Goal: Task Accomplishment & Management: Use online tool/utility

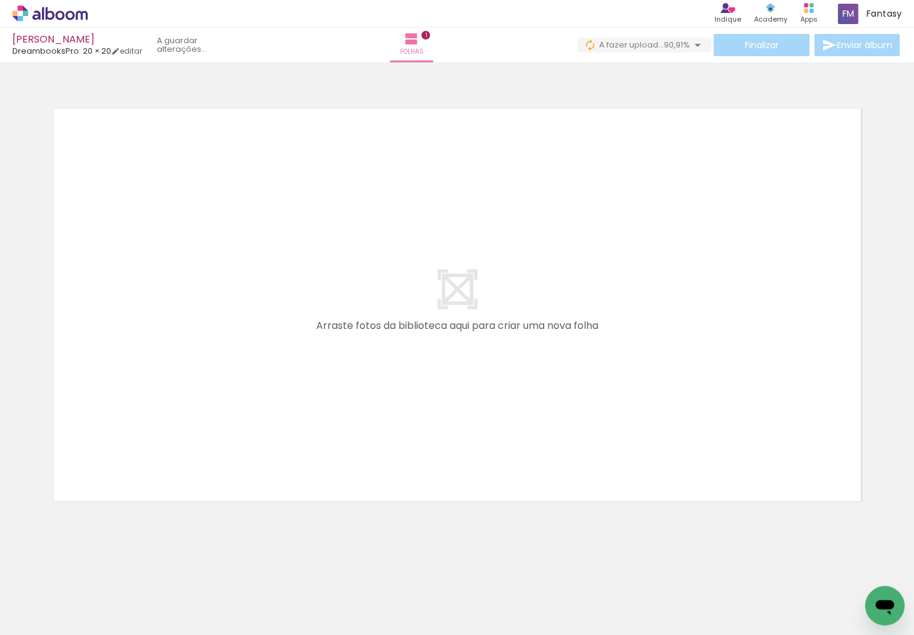
drag, startPoint x: 140, startPoint y: 593, endPoint x: 173, endPoint y: 445, distance: 151.9
click at [173, 445] on quentale-workspace at bounding box center [457, 317] width 914 height 635
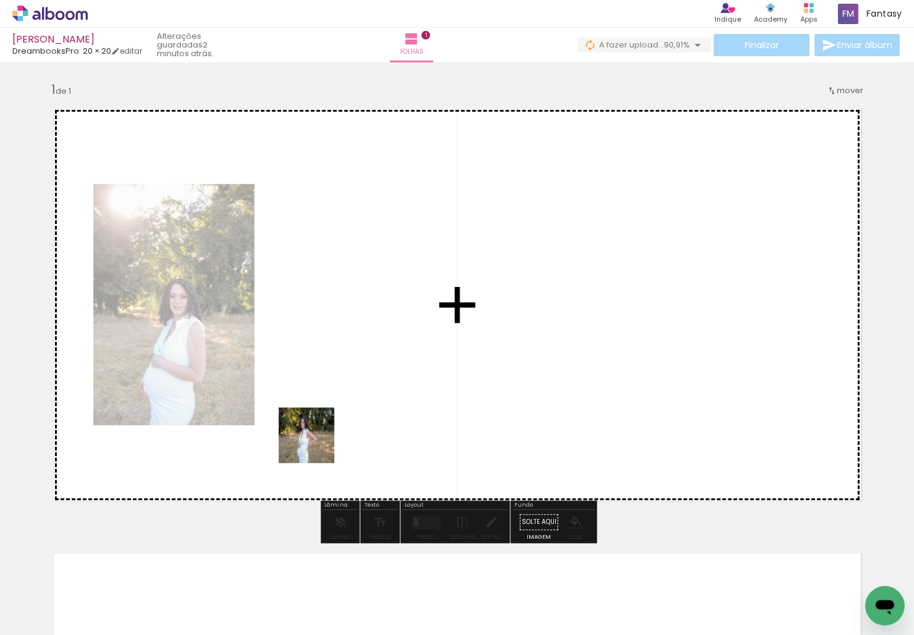
drag, startPoint x: 309, startPoint y: 456, endPoint x: 319, endPoint y: 437, distance: 22.1
click at [319, 437] on quentale-workspace at bounding box center [457, 317] width 914 height 635
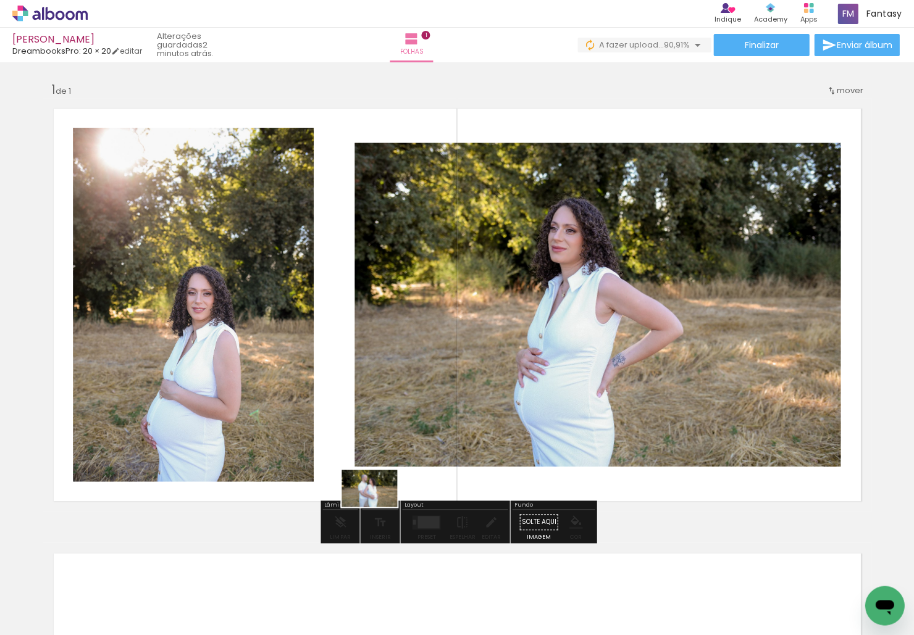
drag, startPoint x: 388, startPoint y: 550, endPoint x: 379, endPoint y: 490, distance: 60.1
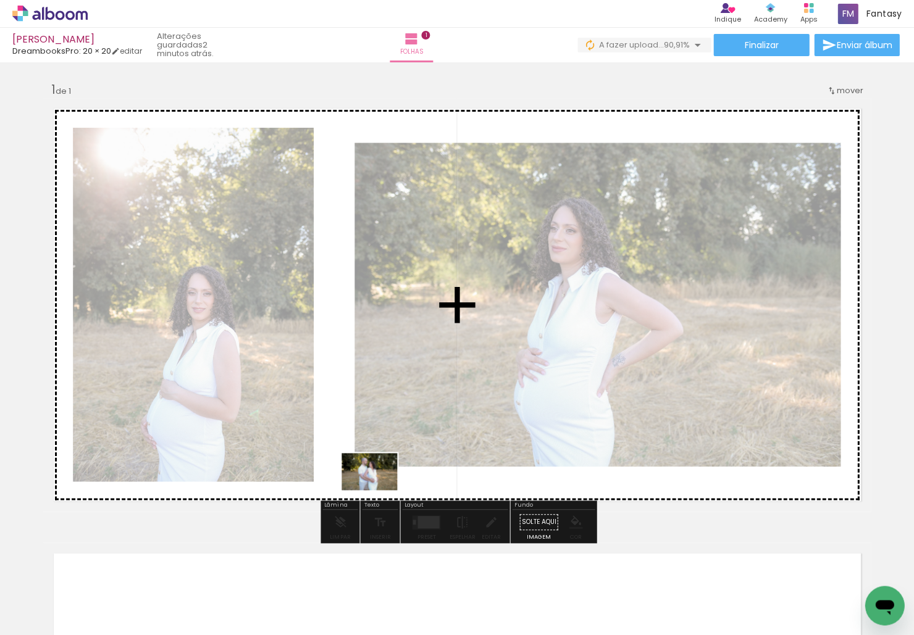
click at [379, 490] on quentale-workspace at bounding box center [457, 317] width 914 height 635
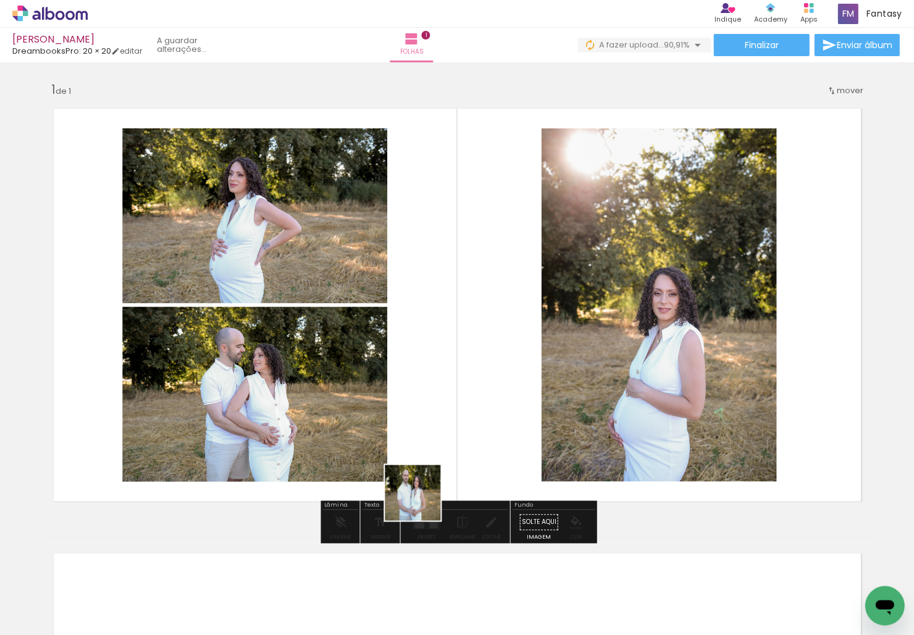
drag, startPoint x: 350, startPoint y: 595, endPoint x: 449, endPoint y: 478, distance: 153.8
click at [449, 478] on quentale-workspace at bounding box center [457, 317] width 914 height 635
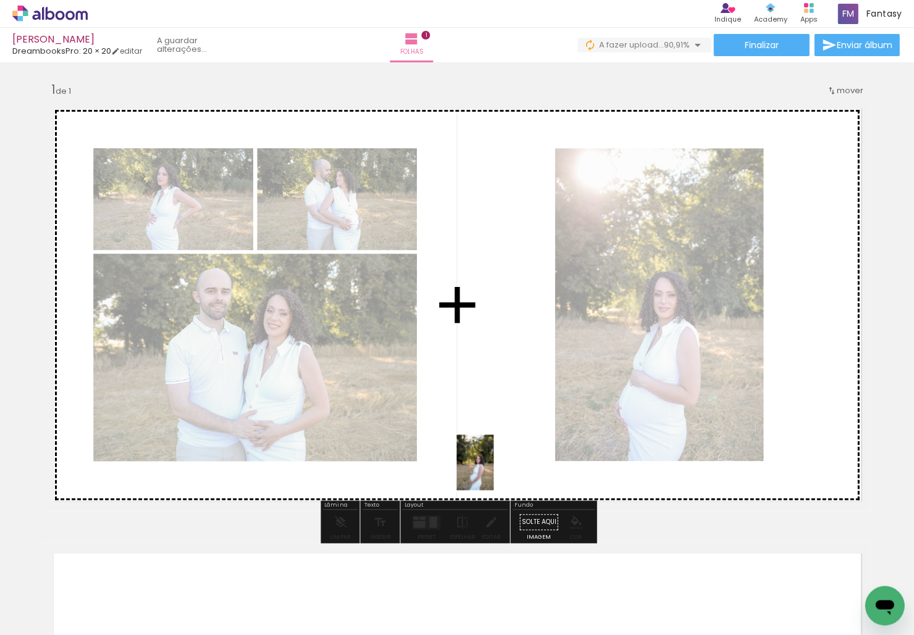
drag, startPoint x: 493, startPoint y: 485, endPoint x: 493, endPoint y: 472, distance: 13.0
click at [493, 472] on quentale-workspace at bounding box center [457, 317] width 914 height 635
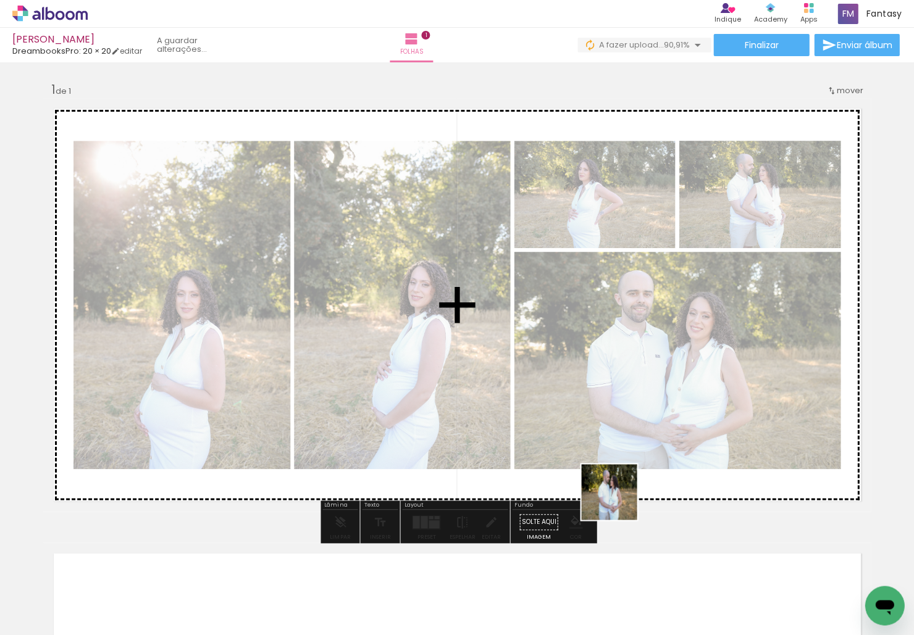
drag, startPoint x: 614, startPoint y: 519, endPoint x: 619, endPoint y: 499, distance: 20.2
click at [619, 499] on quentale-workspace at bounding box center [457, 317] width 914 height 635
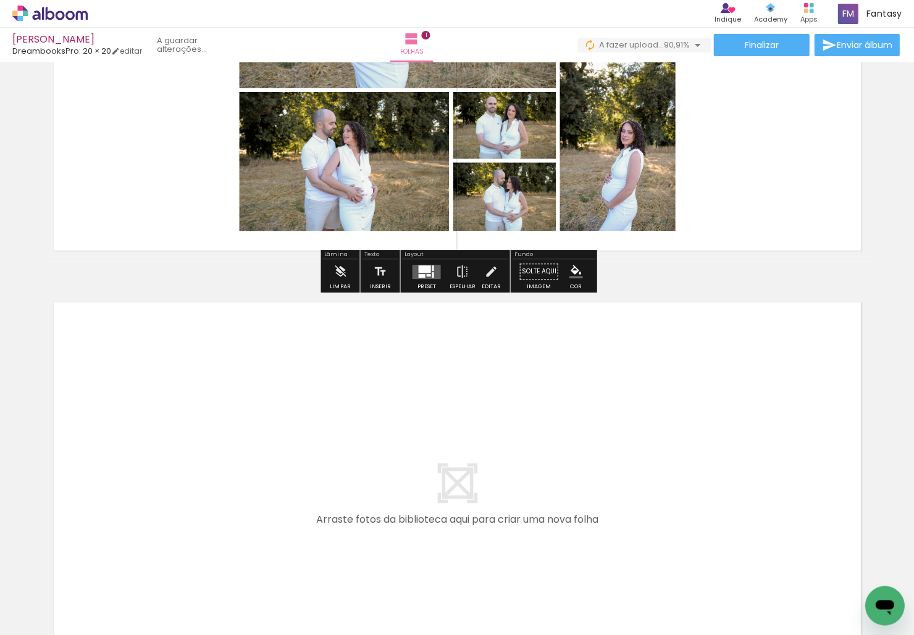
scroll to position [0, 277]
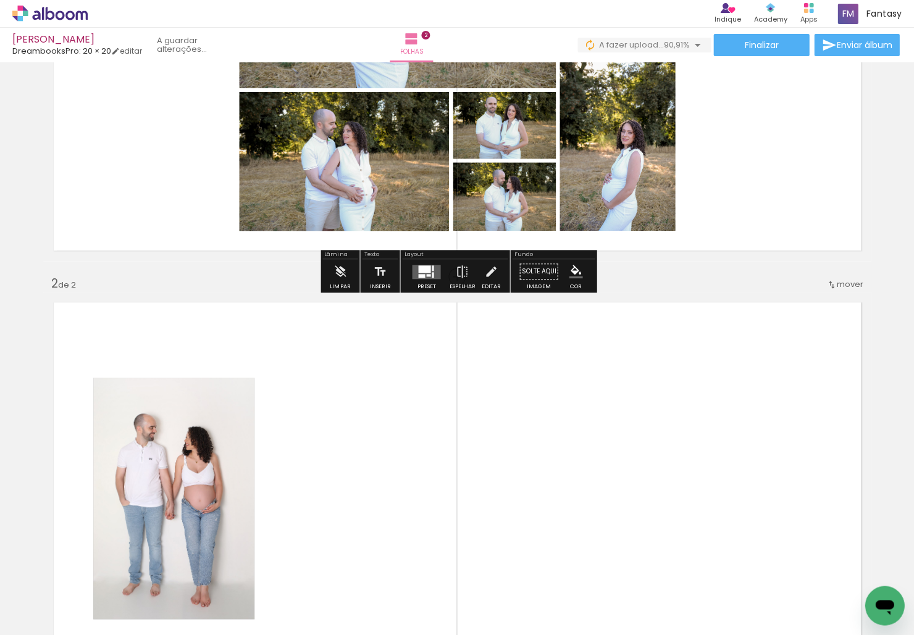
drag, startPoint x: 460, startPoint y: 564, endPoint x: 422, endPoint y: 464, distance: 106.9
click at [422, 464] on quentale-workspace at bounding box center [457, 317] width 914 height 635
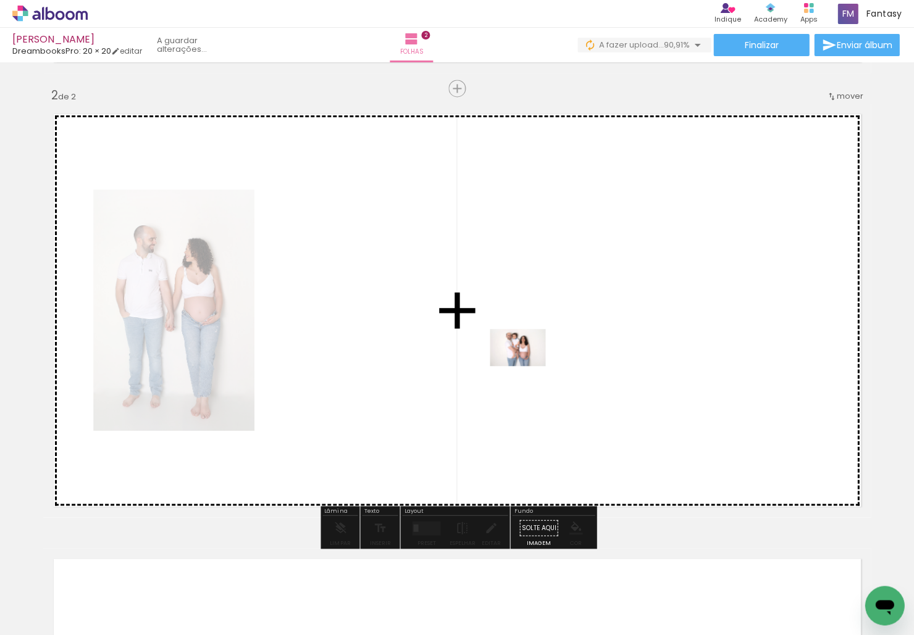
drag, startPoint x: 547, startPoint y: 430, endPoint x: 526, endPoint y: 366, distance: 67.6
click at [526, 366] on quentale-workspace at bounding box center [457, 317] width 914 height 635
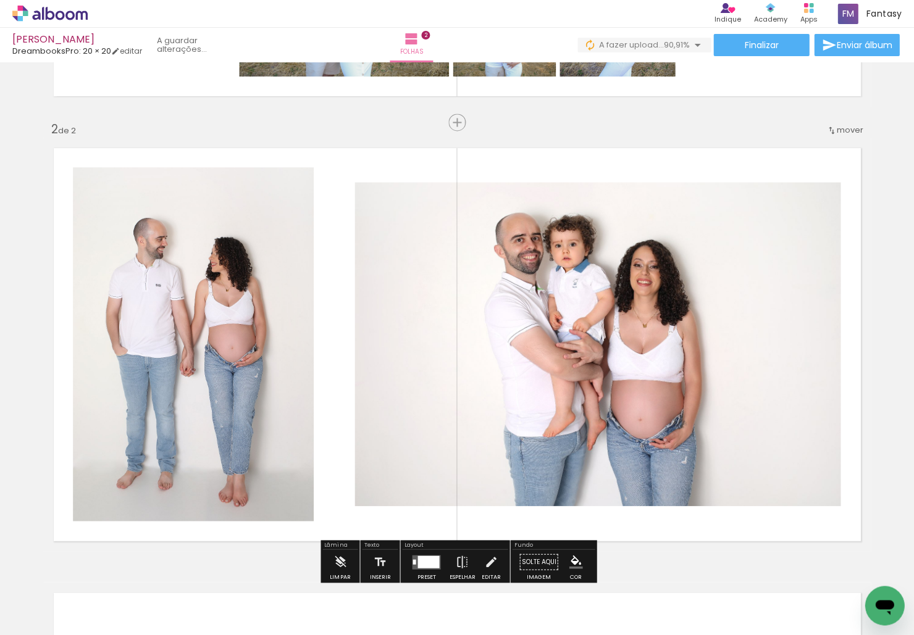
scroll to position [400, 0]
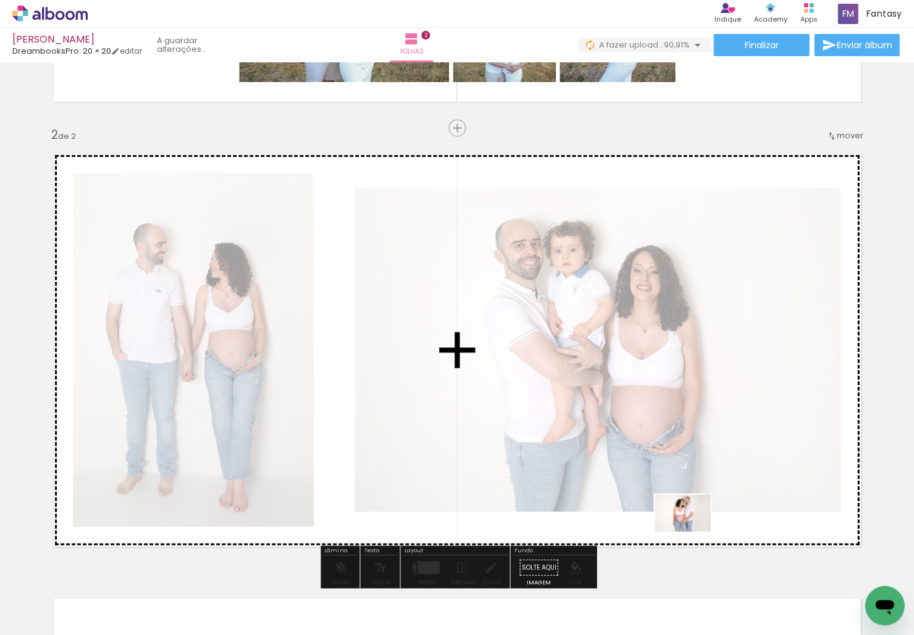
drag, startPoint x: 692, startPoint y: 597, endPoint x: 692, endPoint y: 532, distance: 64.8
click at [666, 532] on quentale-workspace at bounding box center [457, 317] width 914 height 635
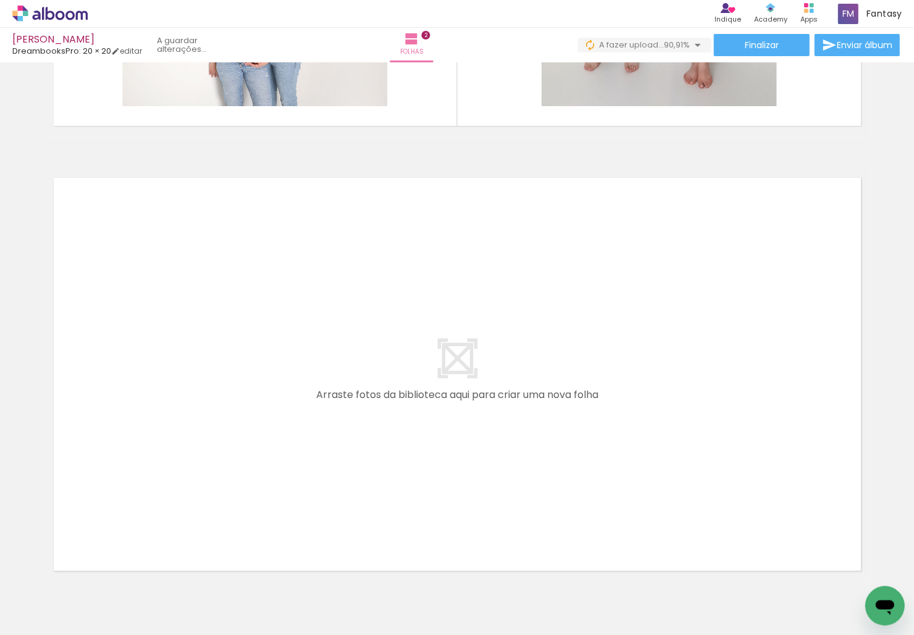
scroll to position [0, 535]
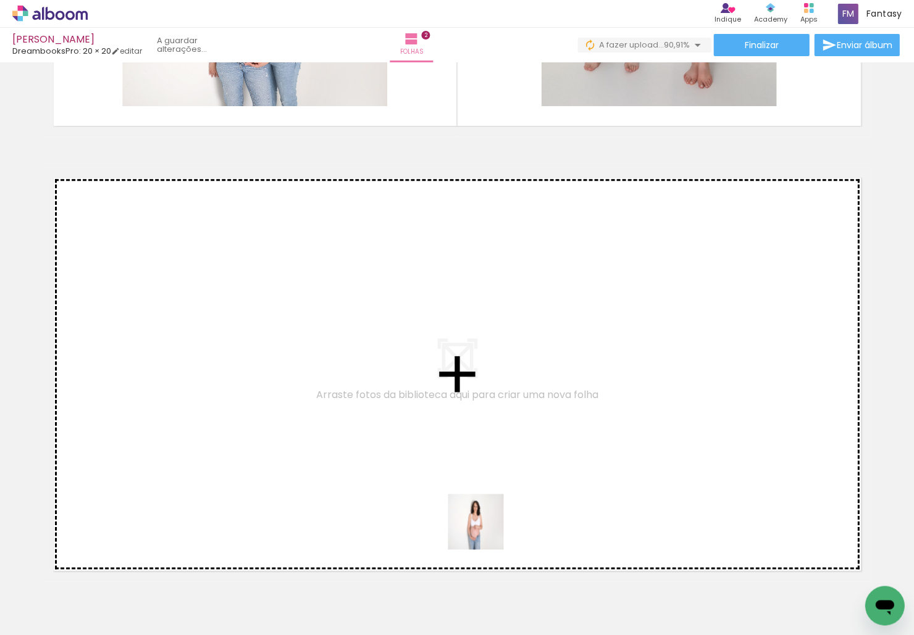
drag, startPoint x: 485, startPoint y: 531, endPoint x: 483, endPoint y: 451, distance: 80.3
click at [483, 451] on quentale-workspace at bounding box center [457, 317] width 914 height 635
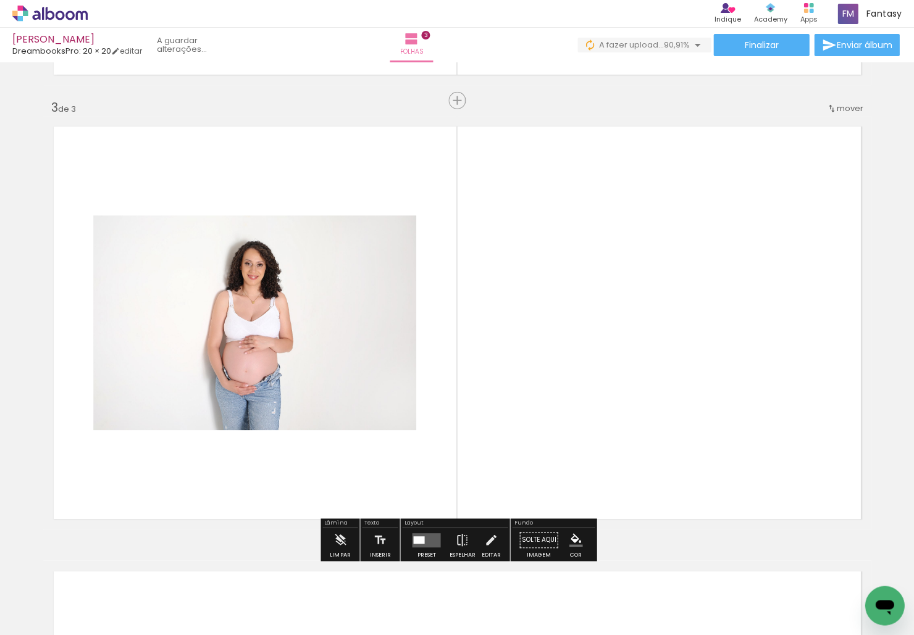
scroll to position [884, 0]
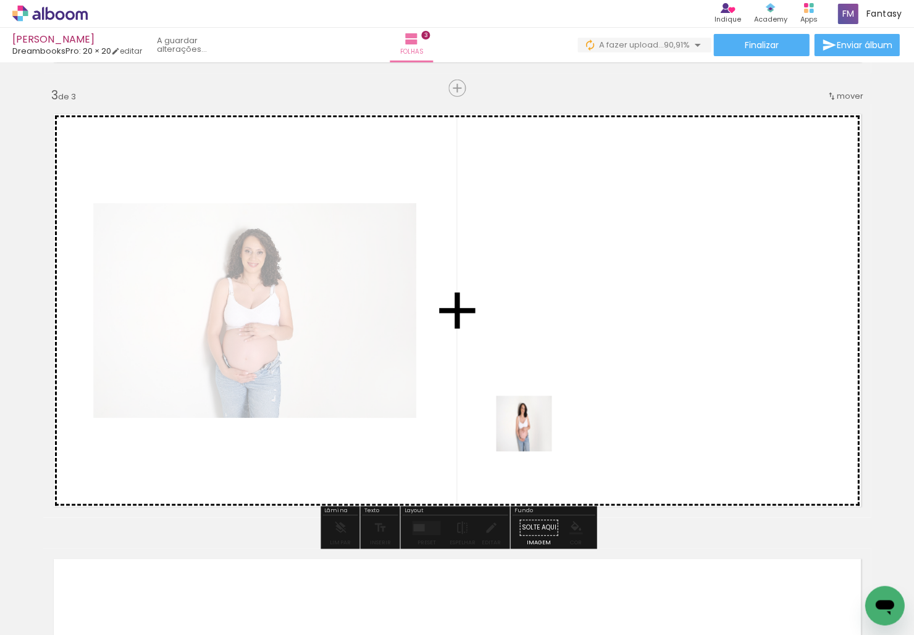
drag, startPoint x: 534, startPoint y: 443, endPoint x: 532, endPoint y: 429, distance: 14.9
click at [532, 429] on quentale-workspace at bounding box center [457, 317] width 914 height 635
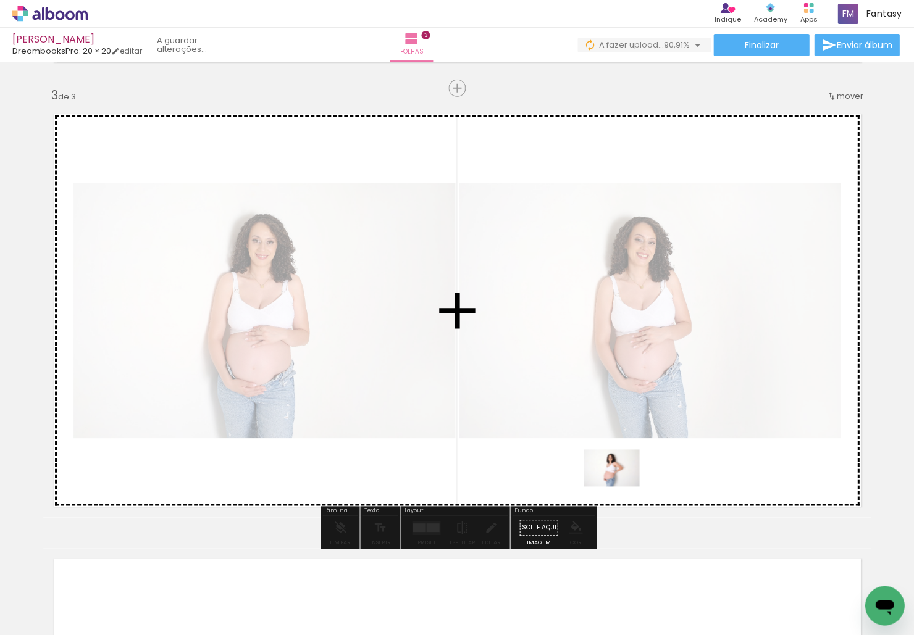
drag, startPoint x: 620, startPoint y: 566, endPoint x: 621, endPoint y: 484, distance: 82.8
click at [621, 484] on quentale-workspace at bounding box center [457, 317] width 914 height 635
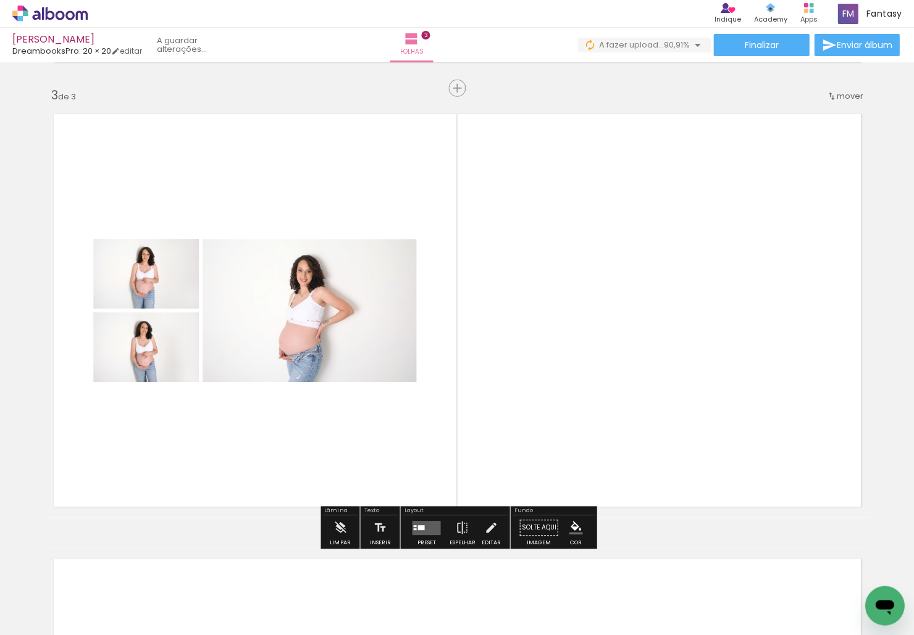
click at [424, 528] on quentale-layouter at bounding box center [426, 528] width 28 height 14
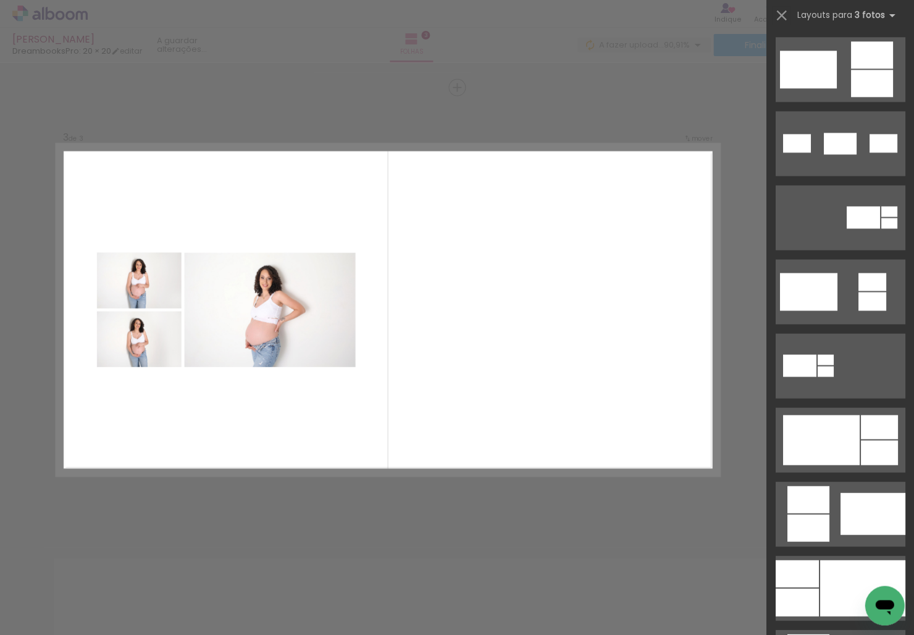
scroll to position [327, 0]
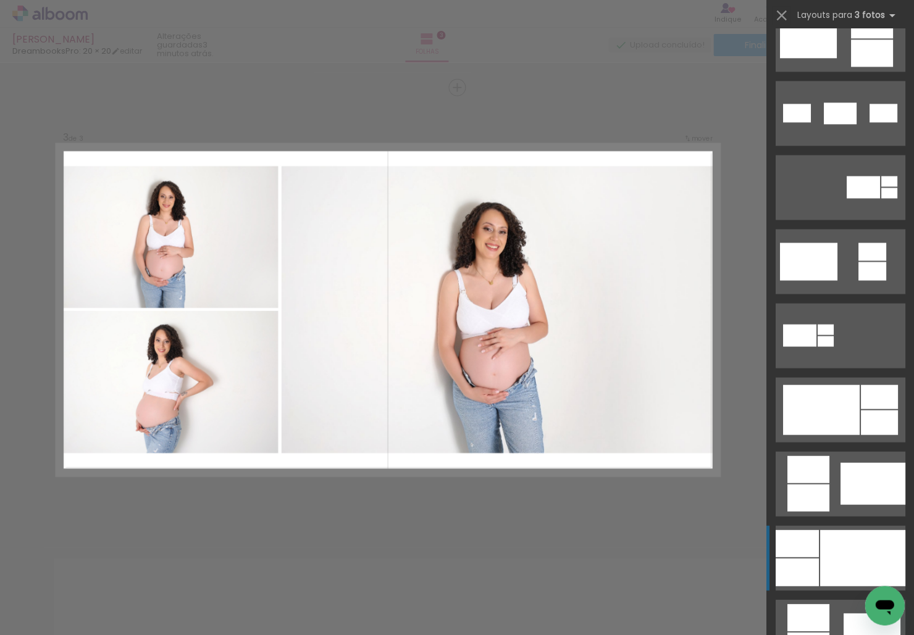
click at [666, 548] on div at bounding box center [862, 558] width 85 height 56
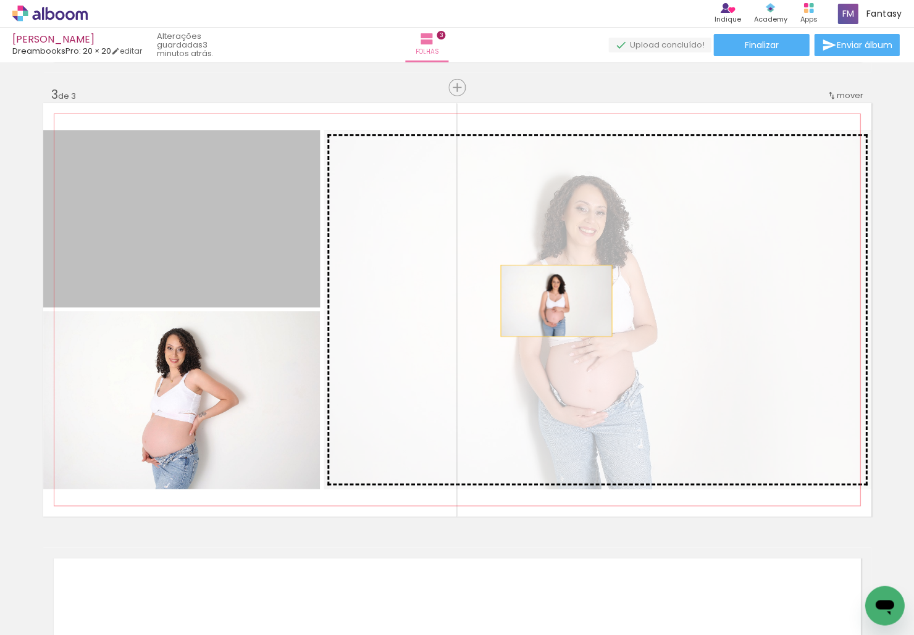
drag, startPoint x: 261, startPoint y: 279, endPoint x: 573, endPoint y: 303, distance: 312.8
click at [0, 0] on slot at bounding box center [0, 0] width 0 height 0
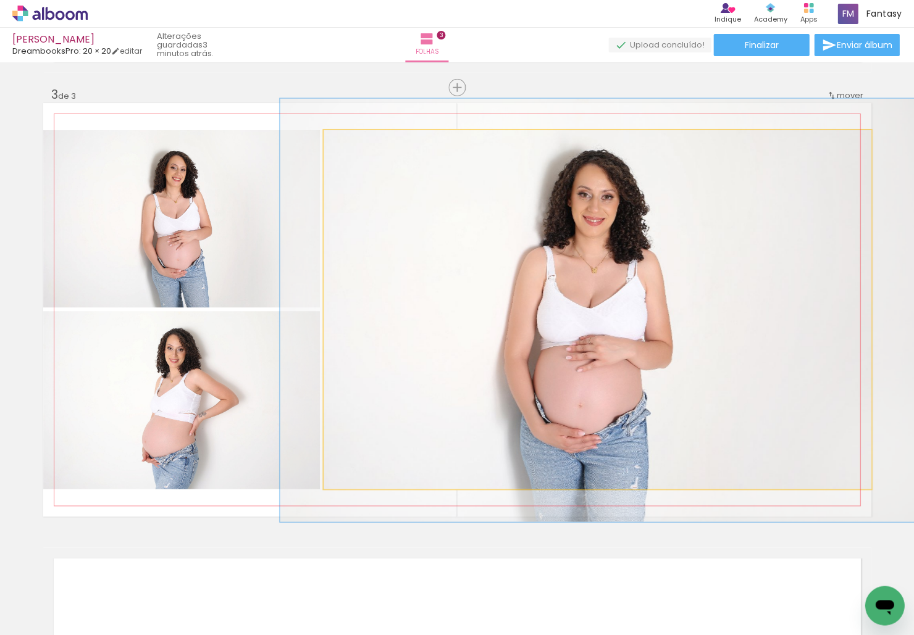
type paper-slider "119"
drag, startPoint x: 348, startPoint y: 137, endPoint x: 356, endPoint y: 138, distance: 8.7
click at [356, 138] on div at bounding box center [360, 143] width 20 height 20
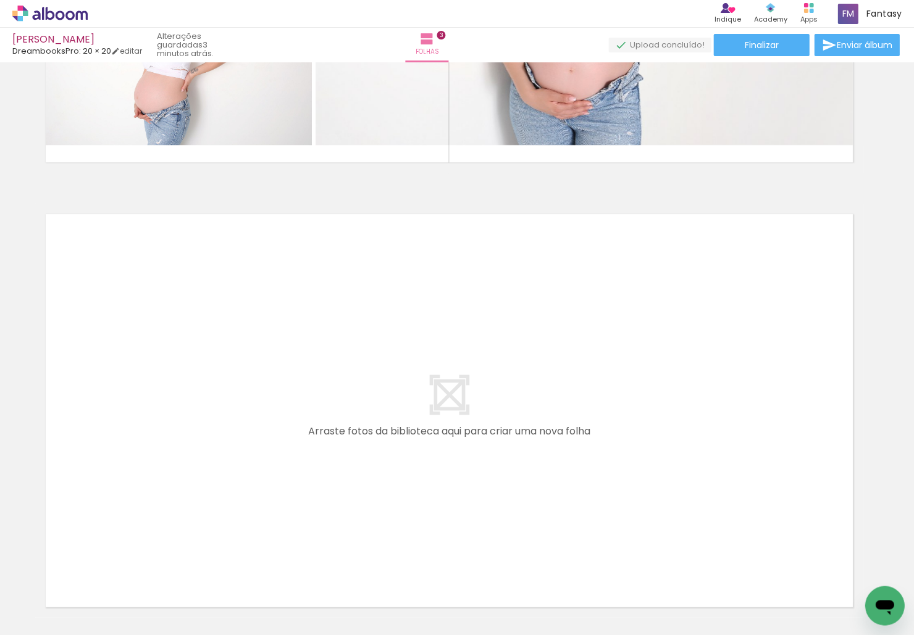
scroll to position [0, 708]
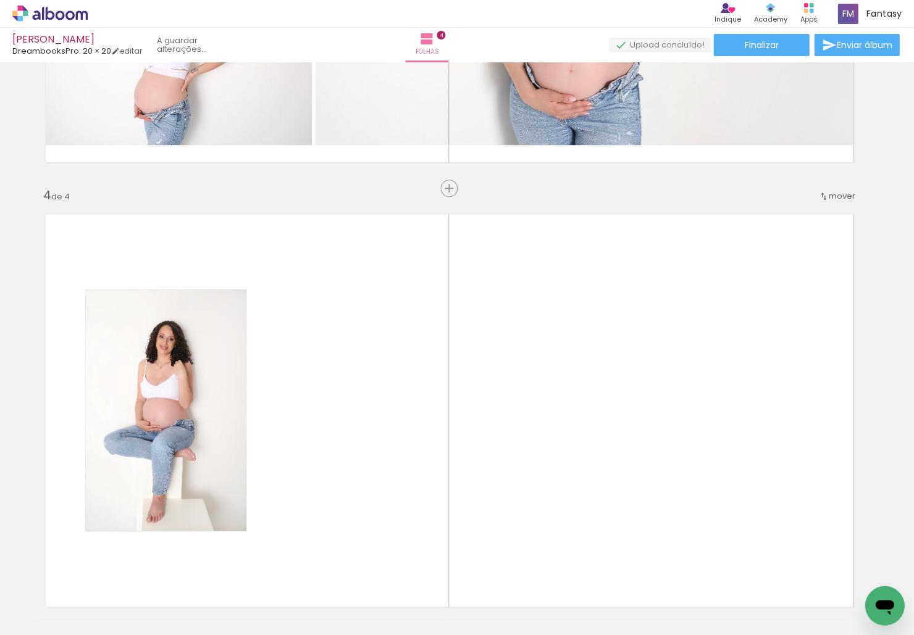
drag, startPoint x: 509, startPoint y: 525, endPoint x: 505, endPoint y: 478, distance: 47.1
click at [505, 478] on quentale-workspace at bounding box center [457, 317] width 914 height 635
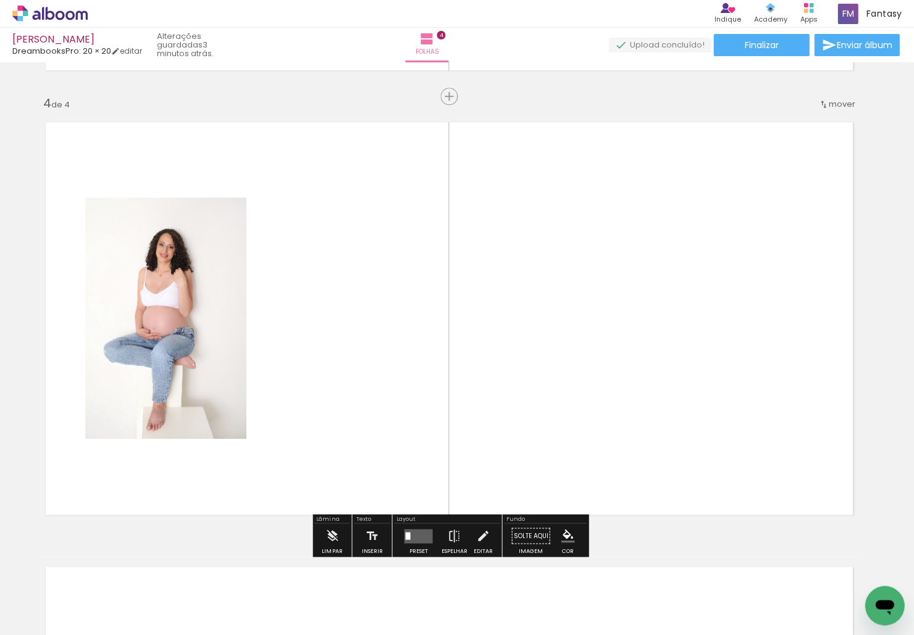
scroll to position [1328, 9]
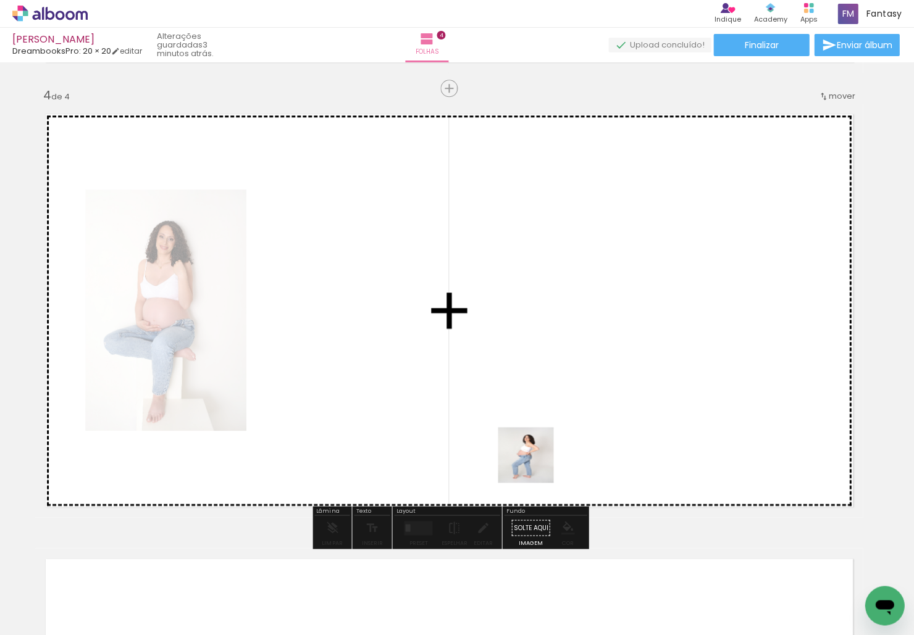
drag, startPoint x: 535, startPoint y: 464, endPoint x: 523, endPoint y: 435, distance: 31.9
click at [523, 435] on quentale-workspace at bounding box center [457, 317] width 914 height 635
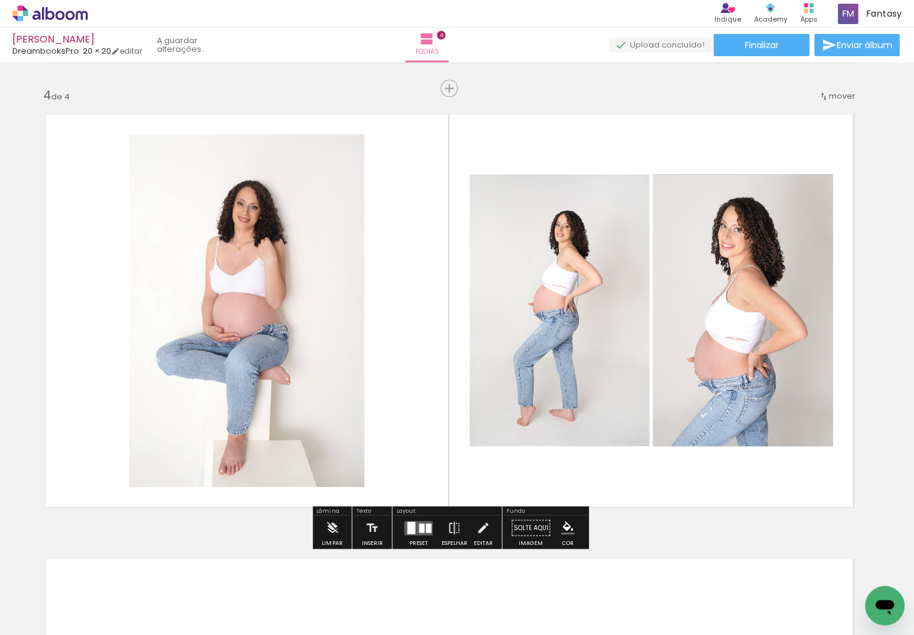
drag, startPoint x: 658, startPoint y: 564, endPoint x: 629, endPoint y: 436, distance: 131.0
click at [629, 436] on quentale-workspace at bounding box center [457, 317] width 914 height 635
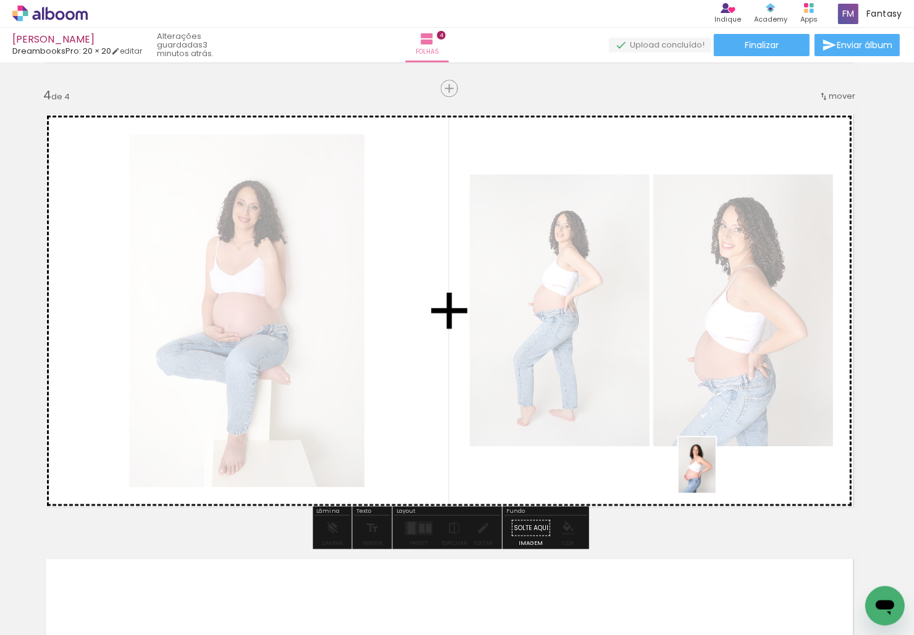
drag, startPoint x: 729, startPoint y: 518, endPoint x: 715, endPoint y: 474, distance: 45.9
click at [666, 474] on quentale-workspace at bounding box center [457, 317] width 914 height 635
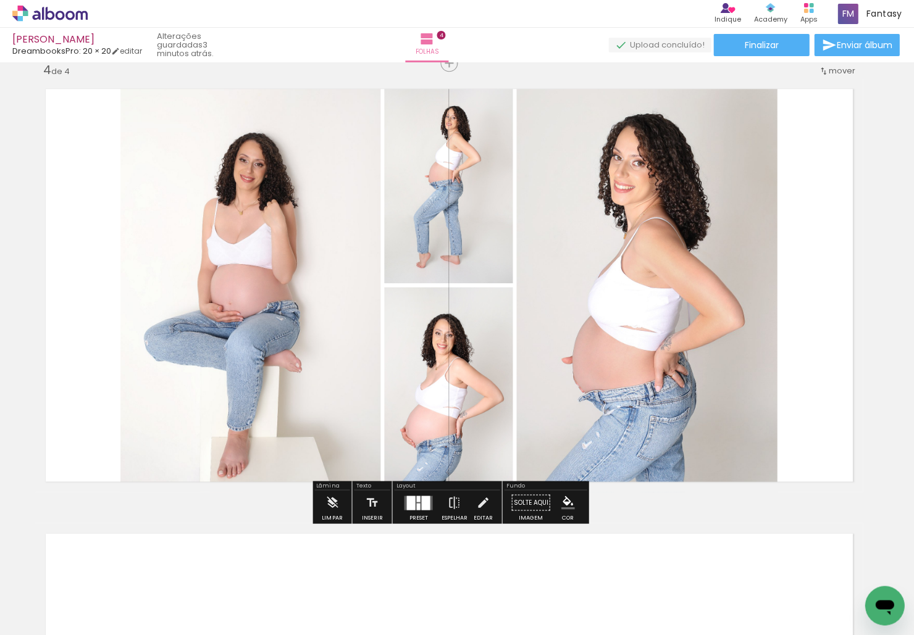
scroll to position [1356, 9]
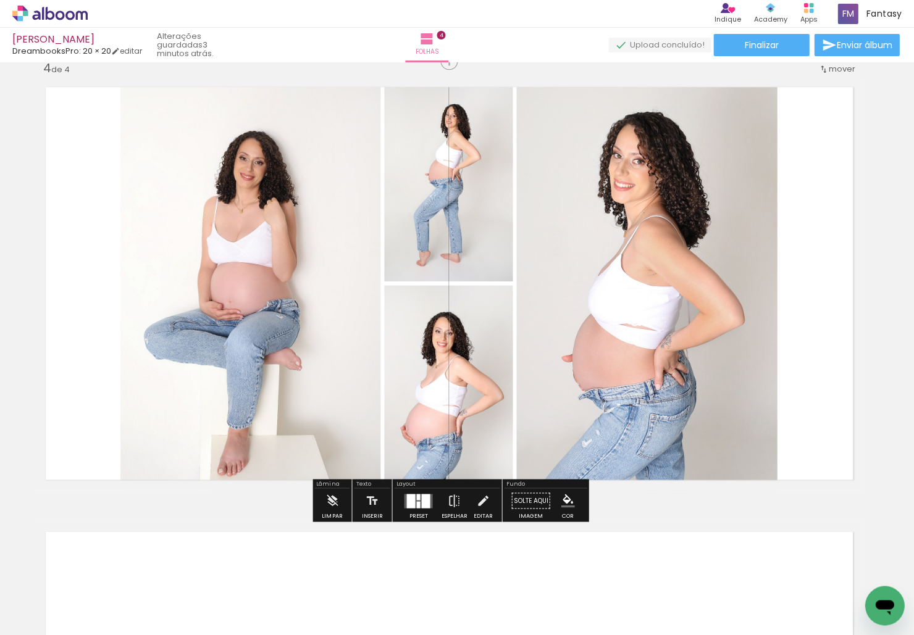
click at [421, 497] on div at bounding box center [425, 500] width 9 height 14
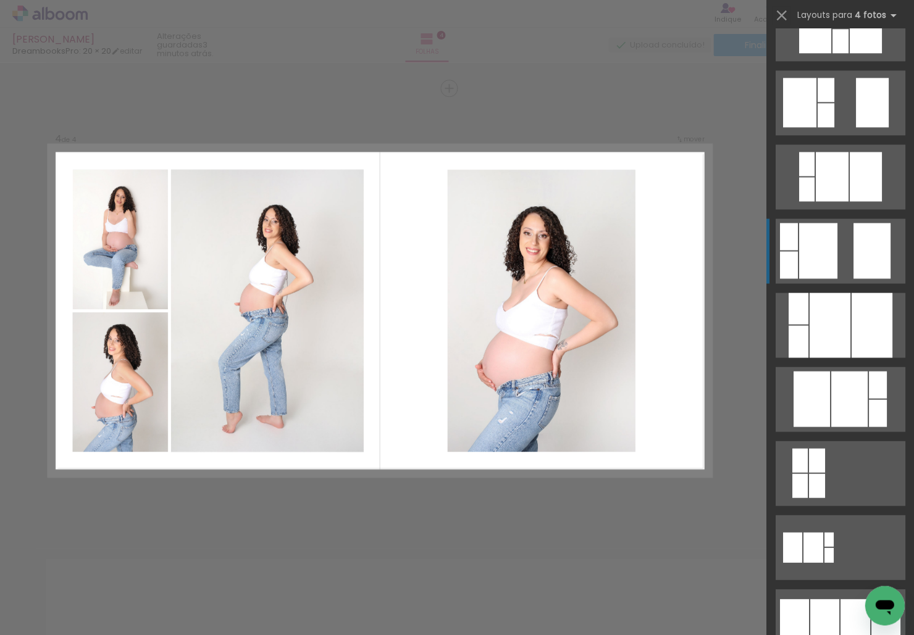
scroll to position [356, 0]
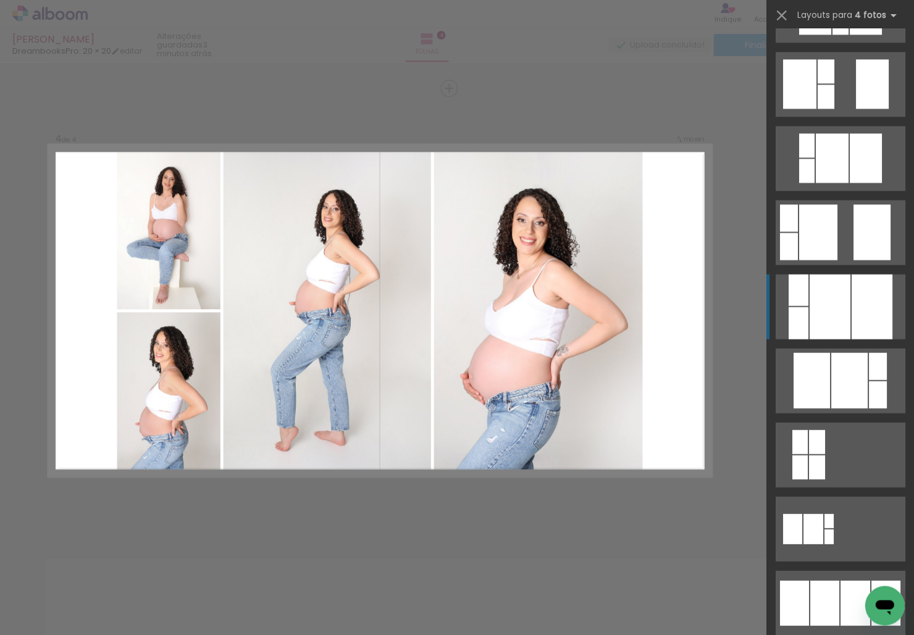
click at [666, 325] on div at bounding box center [829, 306] width 41 height 65
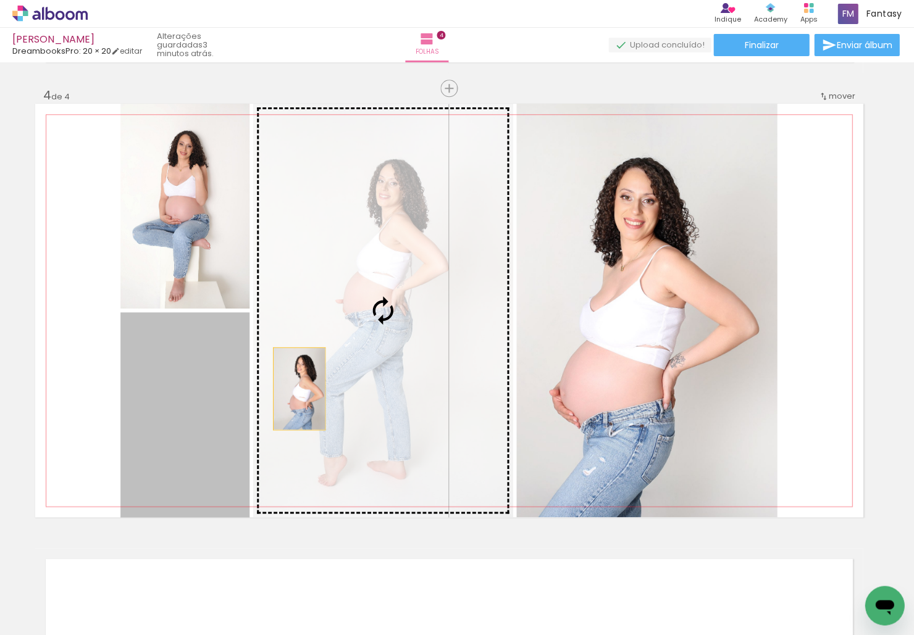
drag, startPoint x: 167, startPoint y: 420, endPoint x: 388, endPoint y: 370, distance: 226.7
click at [0, 0] on slot at bounding box center [0, 0] width 0 height 0
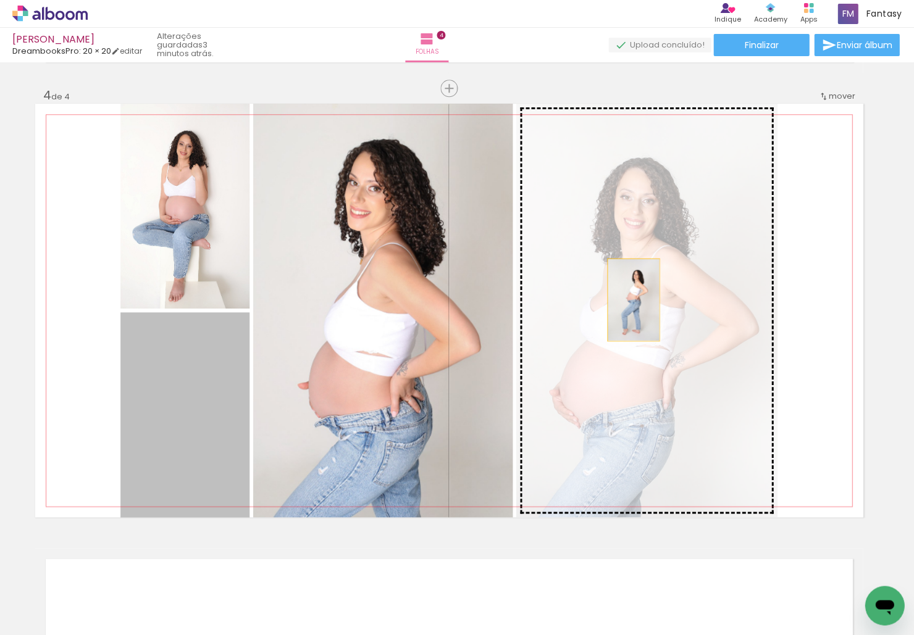
drag, startPoint x: 492, startPoint y: 323, endPoint x: 632, endPoint y: 300, distance: 142.7
click at [0, 0] on slot at bounding box center [0, 0] width 0 height 0
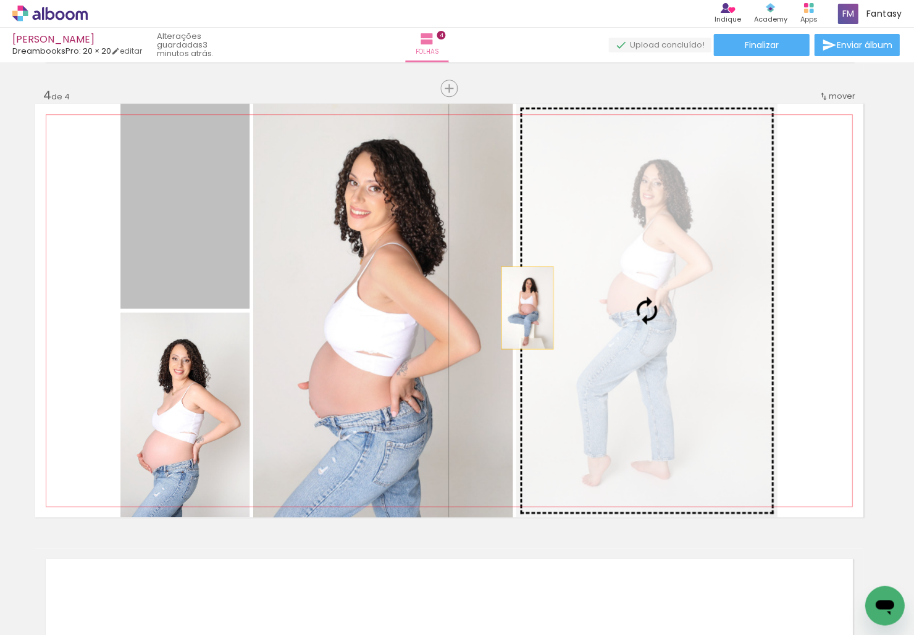
drag, startPoint x: 201, startPoint y: 240, endPoint x: 640, endPoint y: 321, distance: 446.6
click at [0, 0] on slot at bounding box center [0, 0] width 0 height 0
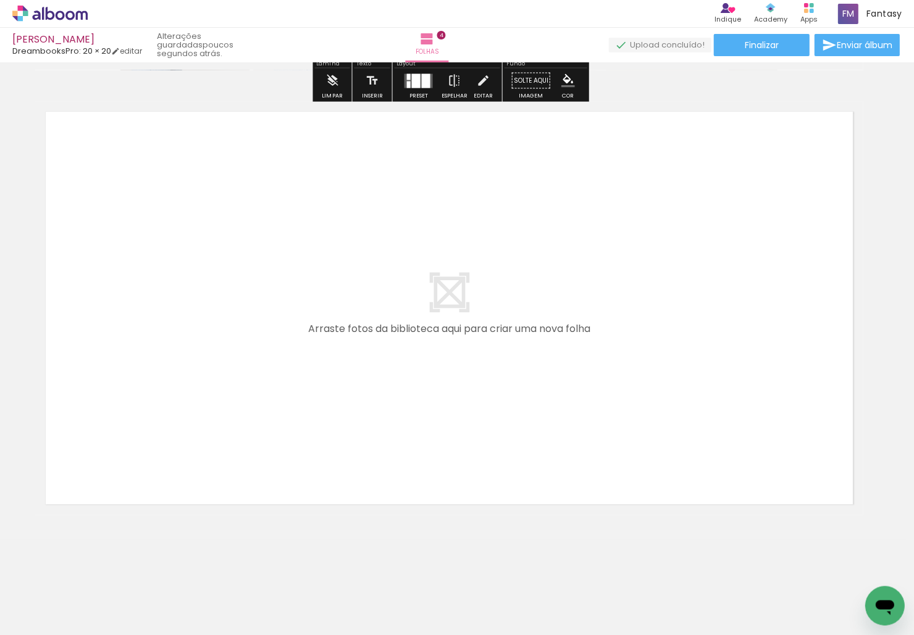
scroll to position [0, 1136]
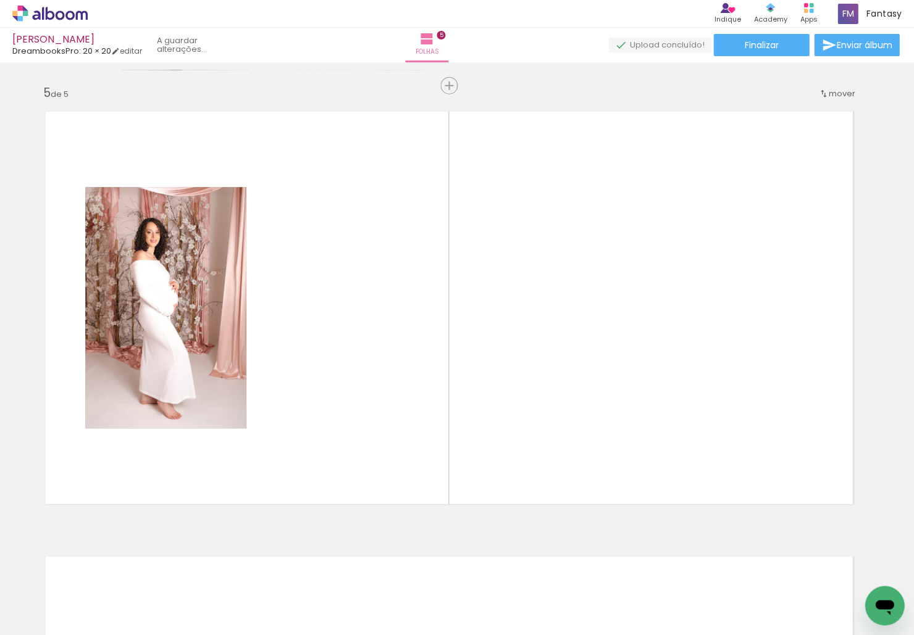
drag, startPoint x: 374, startPoint y: 597, endPoint x: 408, endPoint y: 431, distance: 169.0
click at [408, 431] on quentale-workspace at bounding box center [457, 317] width 914 height 635
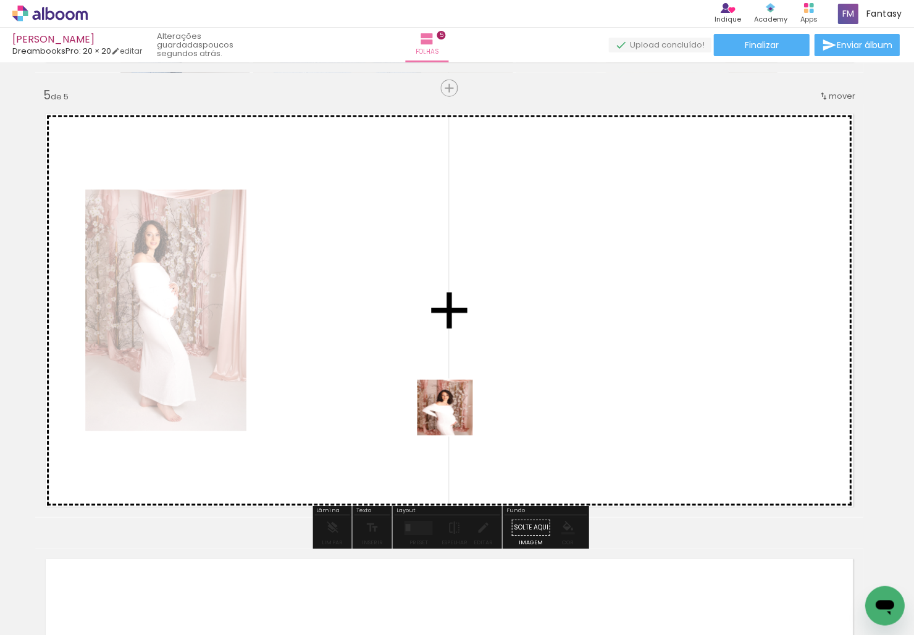
drag, startPoint x: 450, startPoint y: 515, endPoint x: 454, endPoint y: 416, distance: 98.9
click at [454, 416] on quentale-workspace at bounding box center [457, 317] width 914 height 635
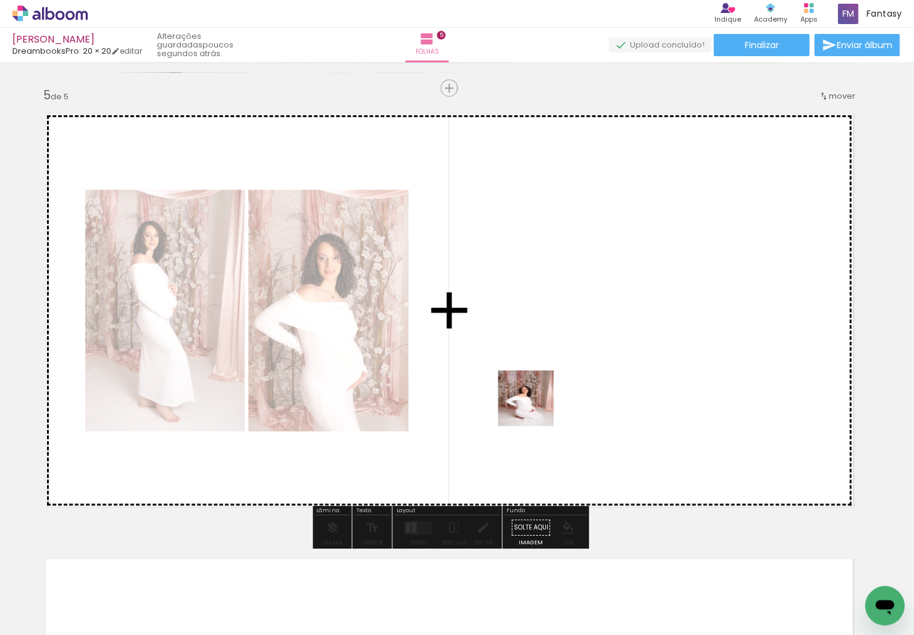
drag, startPoint x: 513, startPoint y: 550, endPoint x: 536, endPoint y: 404, distance: 148.2
click at [536, 404] on quentale-workspace at bounding box center [457, 317] width 914 height 635
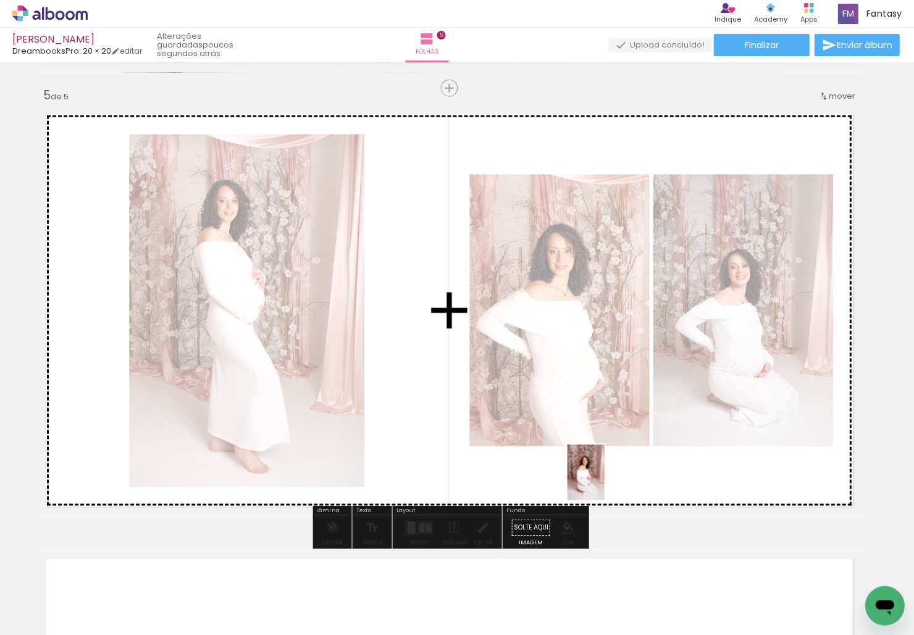
drag, startPoint x: 583, startPoint y: 552, endPoint x: 604, endPoint y: 482, distance: 73.5
click at [604, 482] on quentale-workspace at bounding box center [457, 317] width 914 height 635
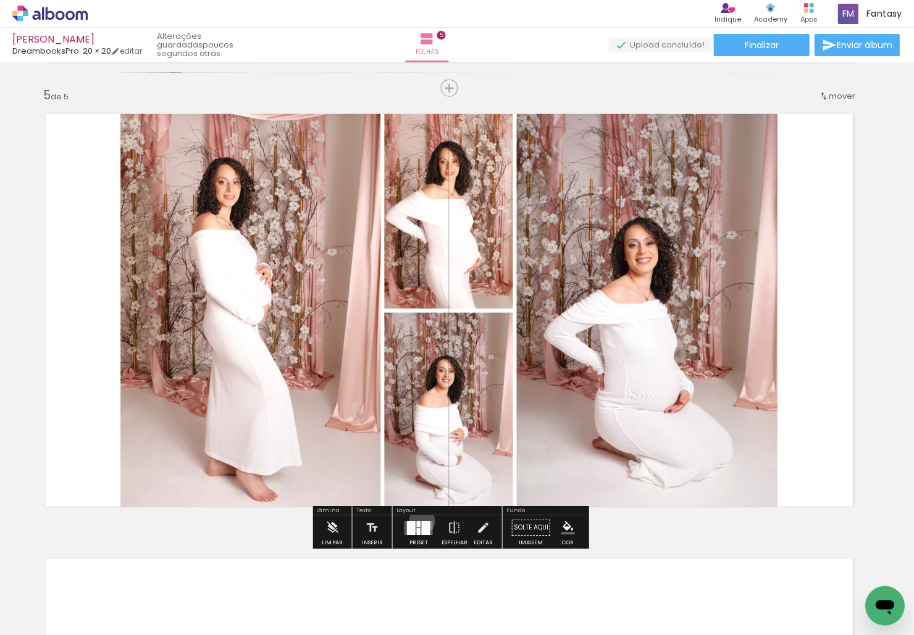
click at [421, 522] on div at bounding box center [425, 528] width 9 height 14
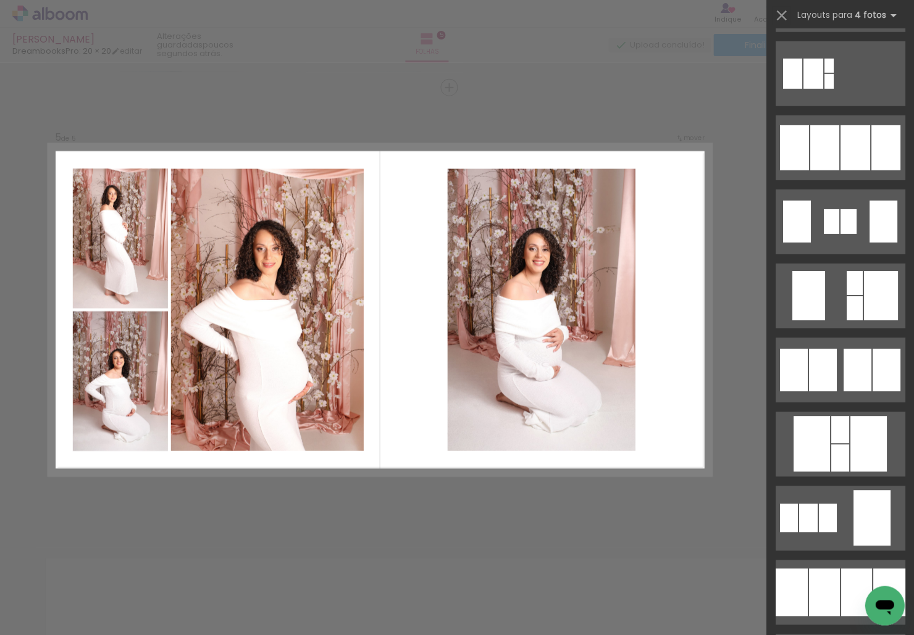
scroll to position [846, 0]
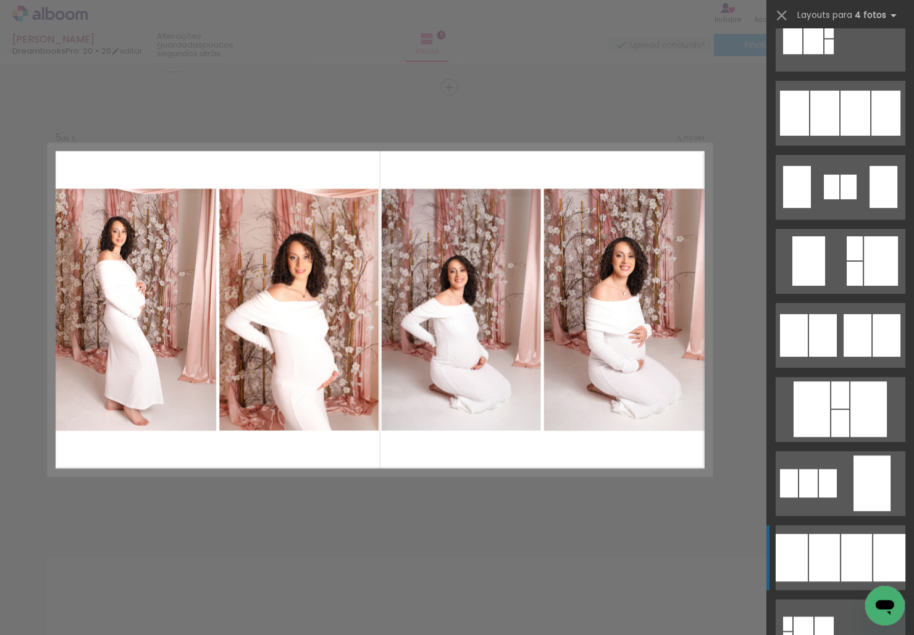
click at [666, 576] on div at bounding box center [823, 558] width 31 height 48
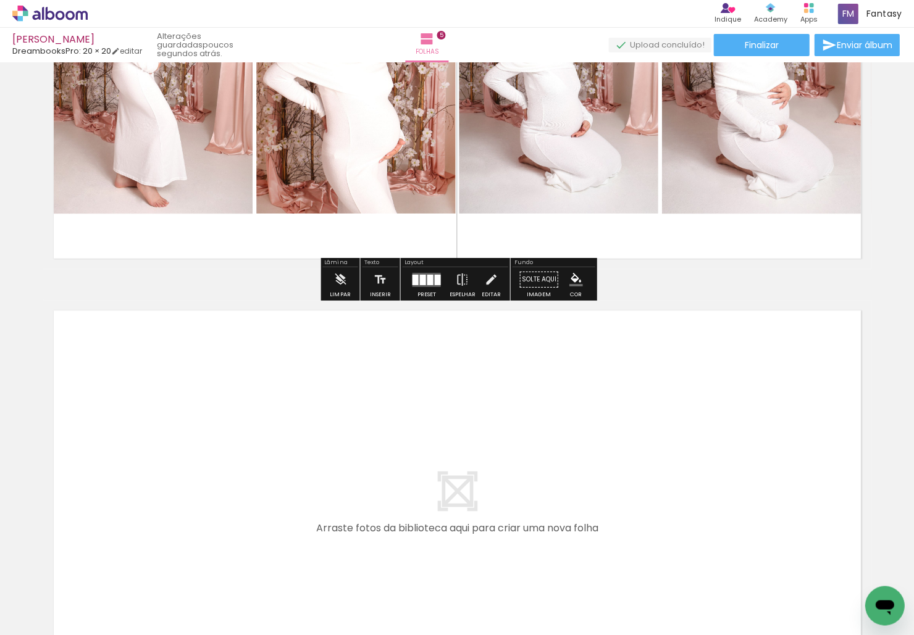
scroll to position [0, 1251]
drag, startPoint x: 605, startPoint y: 582, endPoint x: 606, endPoint y: 477, distance: 104.4
click at [606, 477] on quentale-workspace at bounding box center [457, 317] width 914 height 635
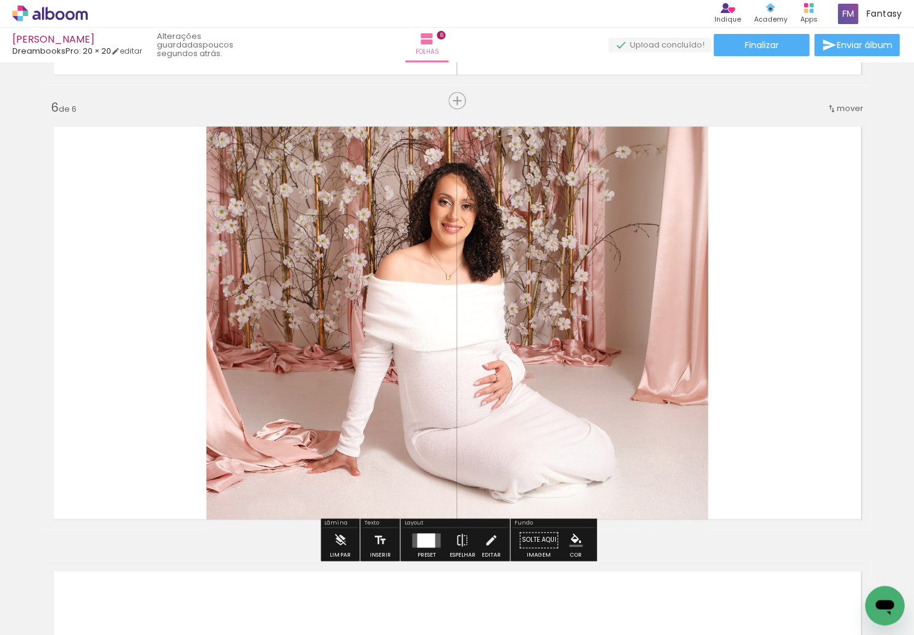
scroll to position [2218, 0]
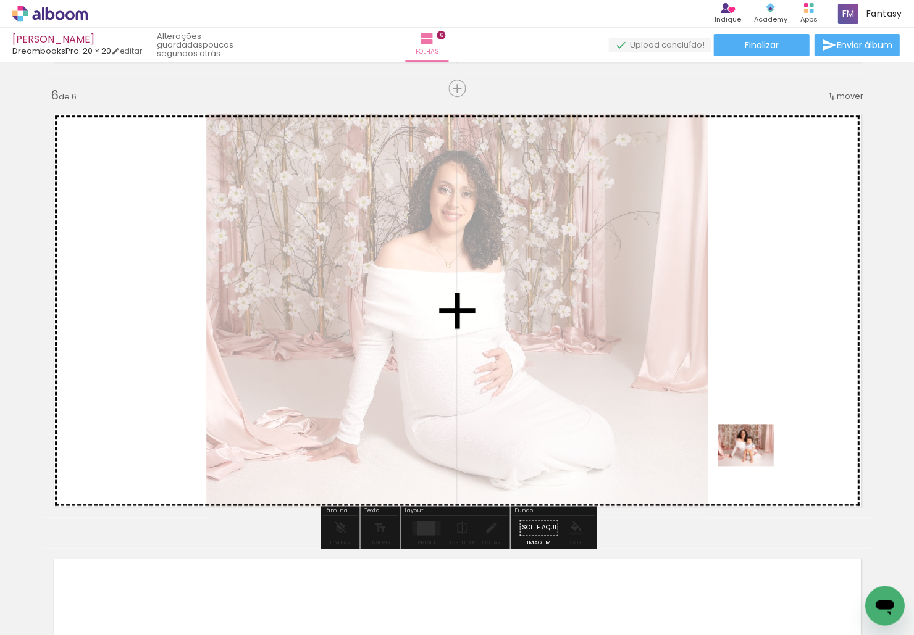
drag, startPoint x: 668, startPoint y: 573, endPoint x: 755, endPoint y: 461, distance: 142.2
click at [666, 461] on quentale-workspace at bounding box center [457, 317] width 914 height 635
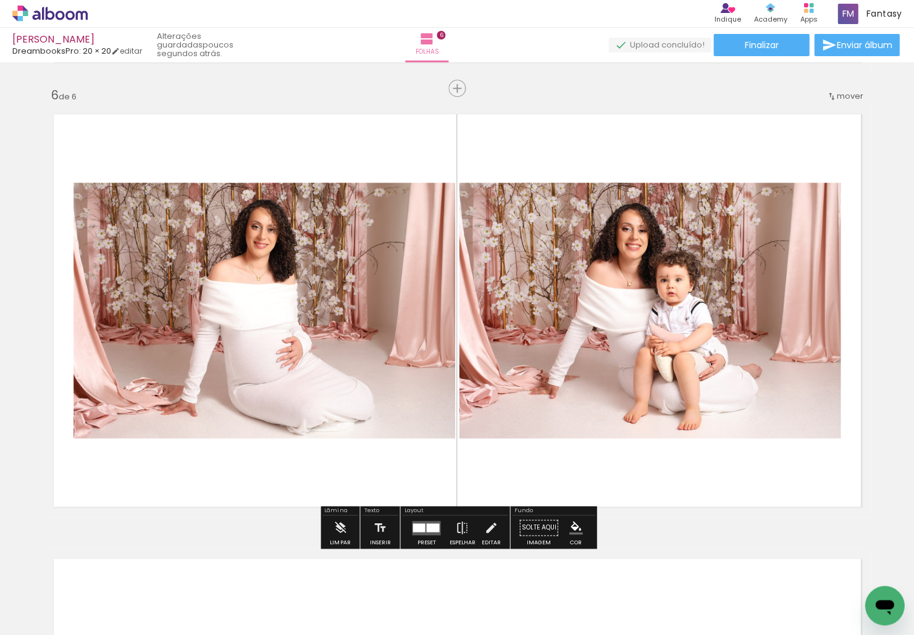
scroll to position [0, 1532]
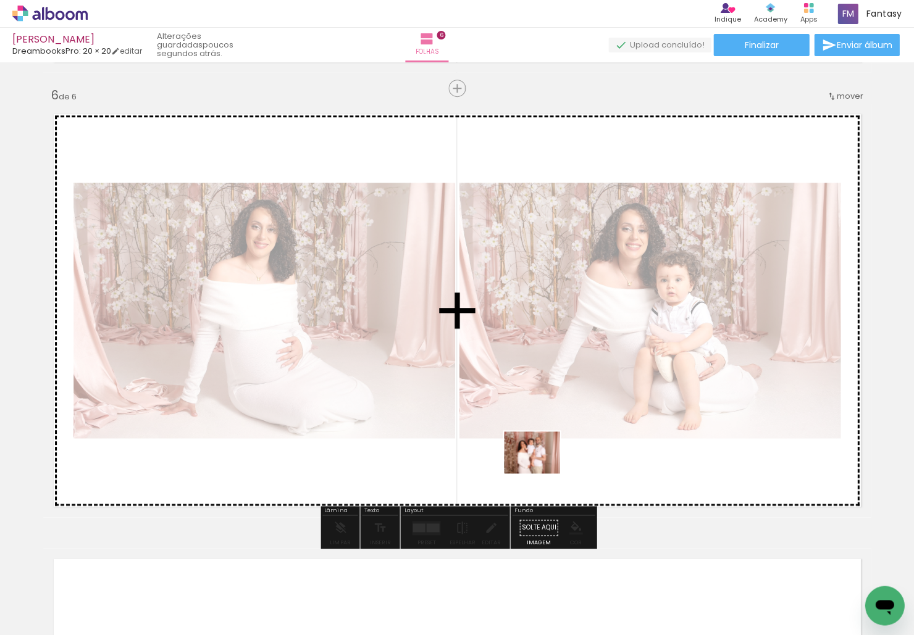
drag, startPoint x: 541, startPoint y: 598, endPoint x: 541, endPoint y: 470, distance: 127.8
click at [541, 470] on quentale-workspace at bounding box center [457, 317] width 914 height 635
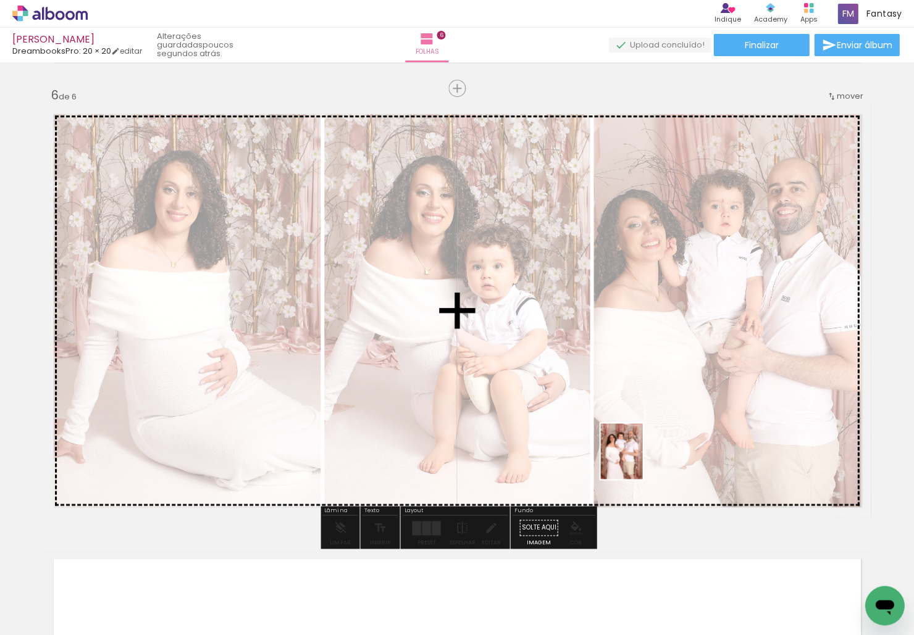
drag, startPoint x: 613, startPoint y: 564, endPoint x: 637, endPoint y: 459, distance: 107.0
click at [637, 459] on quentale-workspace at bounding box center [457, 317] width 914 height 635
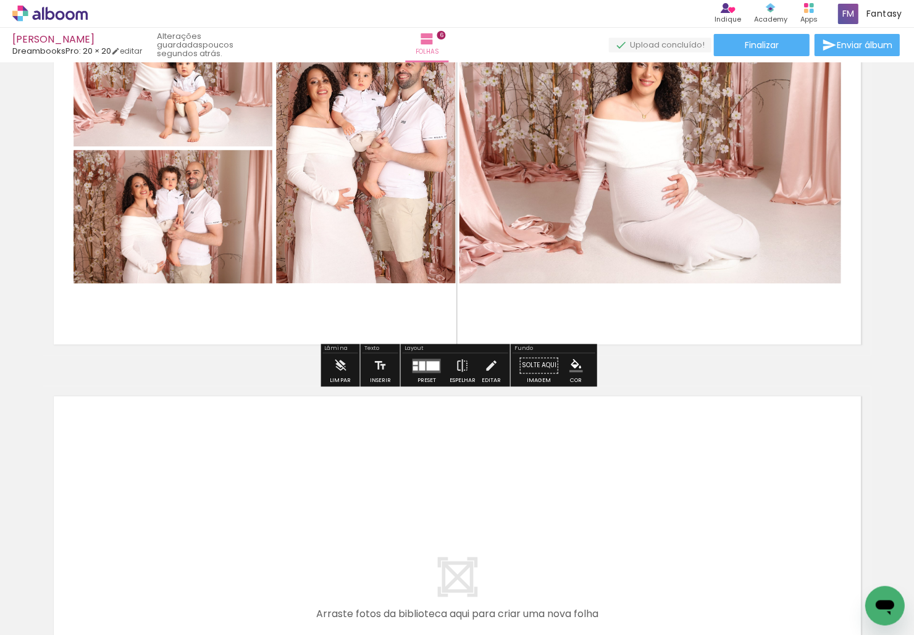
drag, startPoint x: 673, startPoint y: 605, endPoint x: 660, endPoint y: 511, distance: 94.9
click at [660, 511] on quentale-workspace at bounding box center [457, 317] width 914 height 635
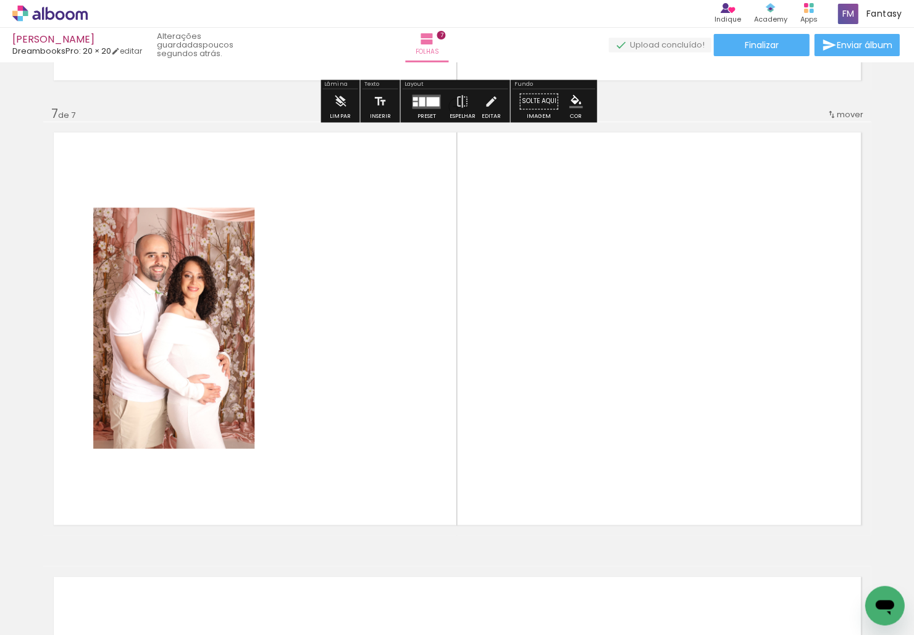
scroll to position [2662, 0]
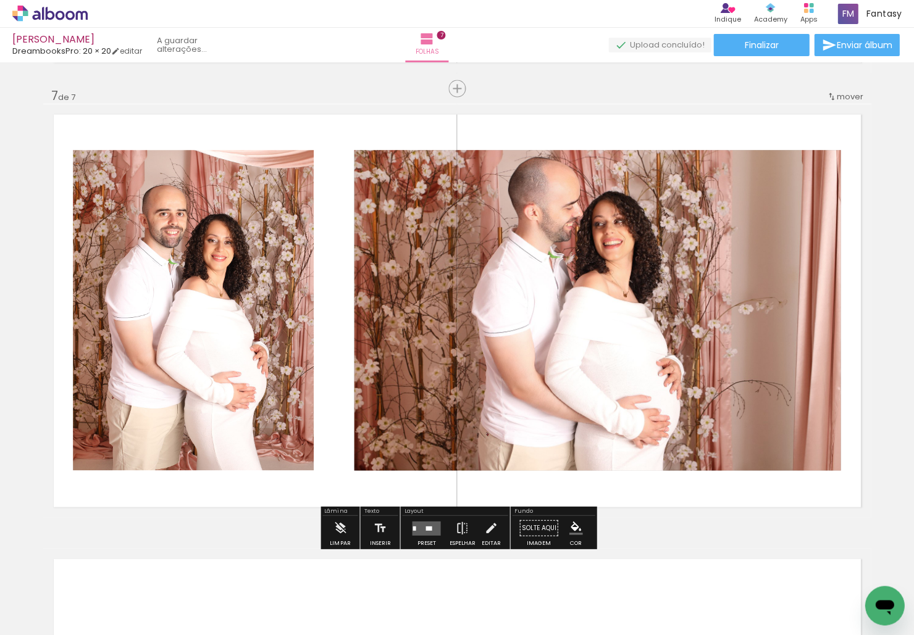
drag, startPoint x: 776, startPoint y: 499, endPoint x: 757, endPoint y: 448, distance: 53.9
click at [666, 448] on quentale-workspace at bounding box center [457, 317] width 914 height 635
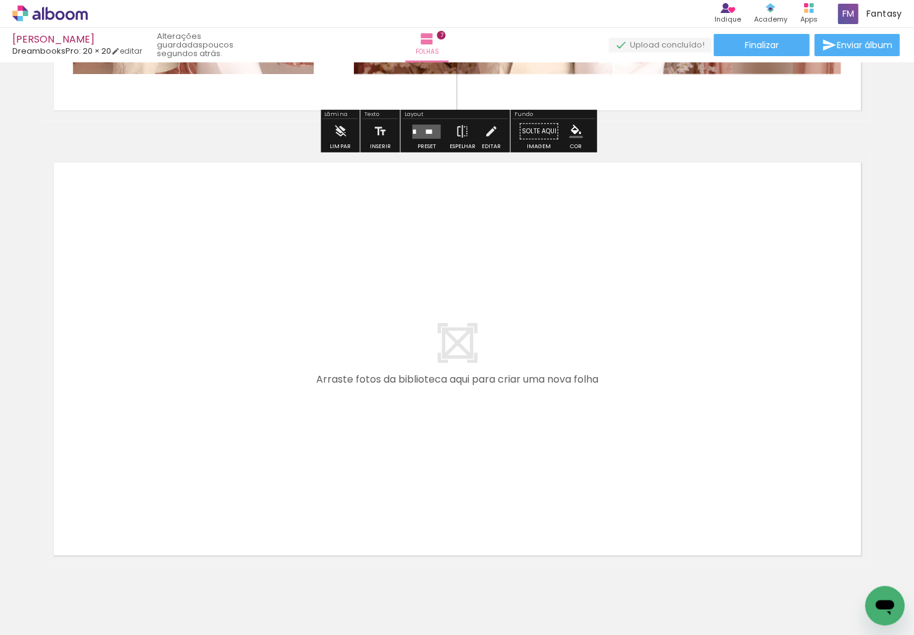
scroll to position [0, 1722]
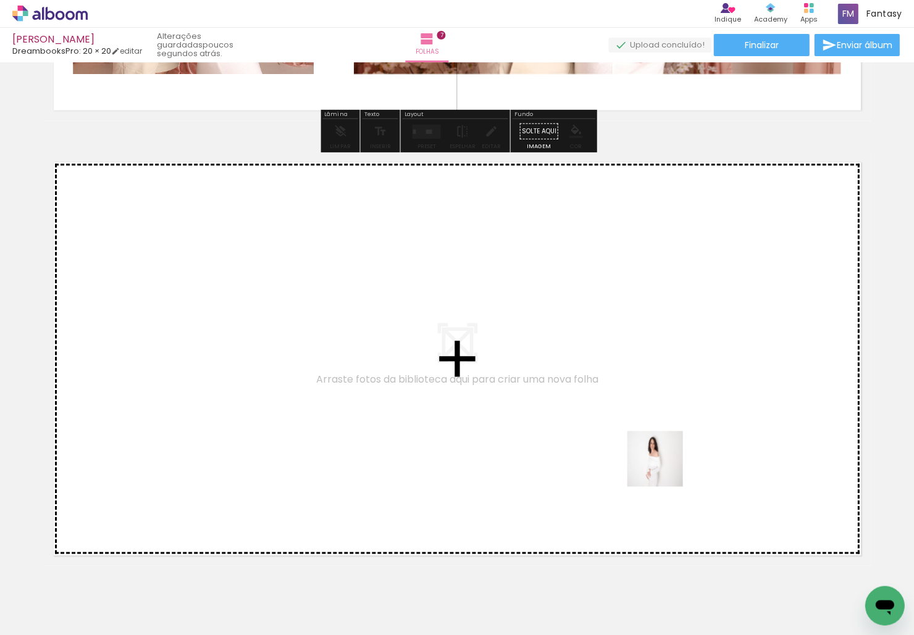
drag, startPoint x: 692, startPoint y: 597, endPoint x: 664, endPoint y: 467, distance: 133.4
click at [664, 467] on quentale-workspace at bounding box center [457, 317] width 914 height 635
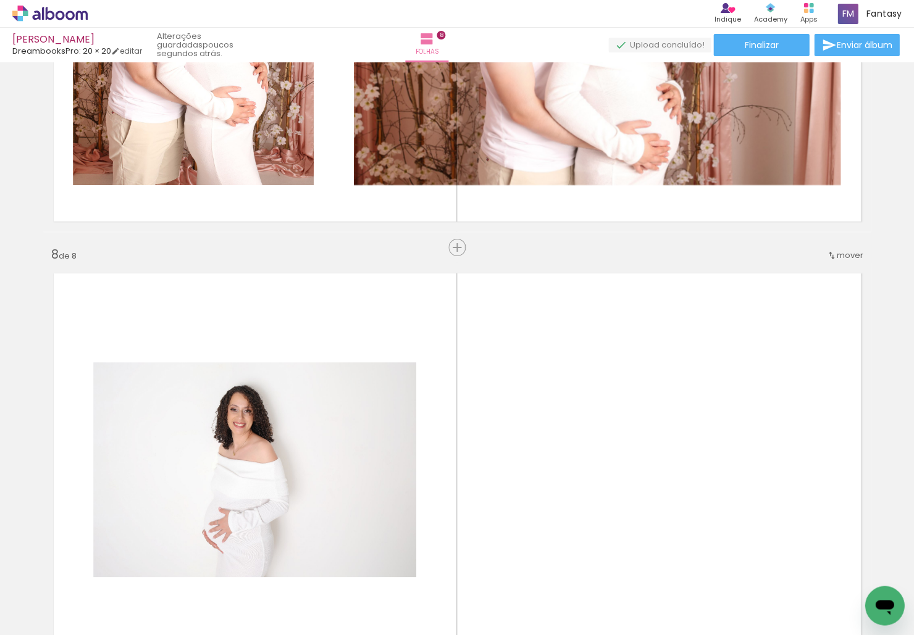
scroll to position [0, 1923]
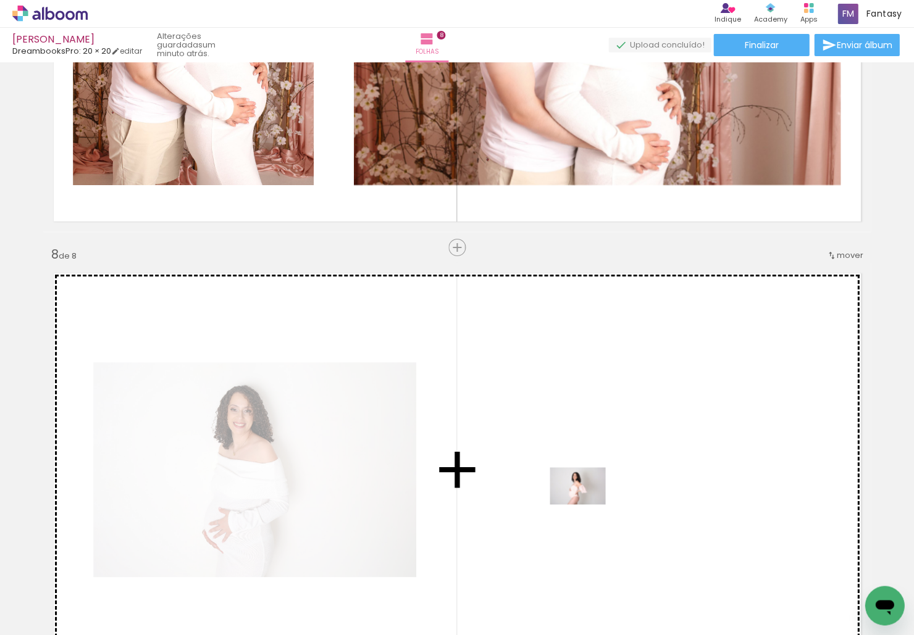
click at [587, 505] on quentale-workspace at bounding box center [457, 317] width 914 height 635
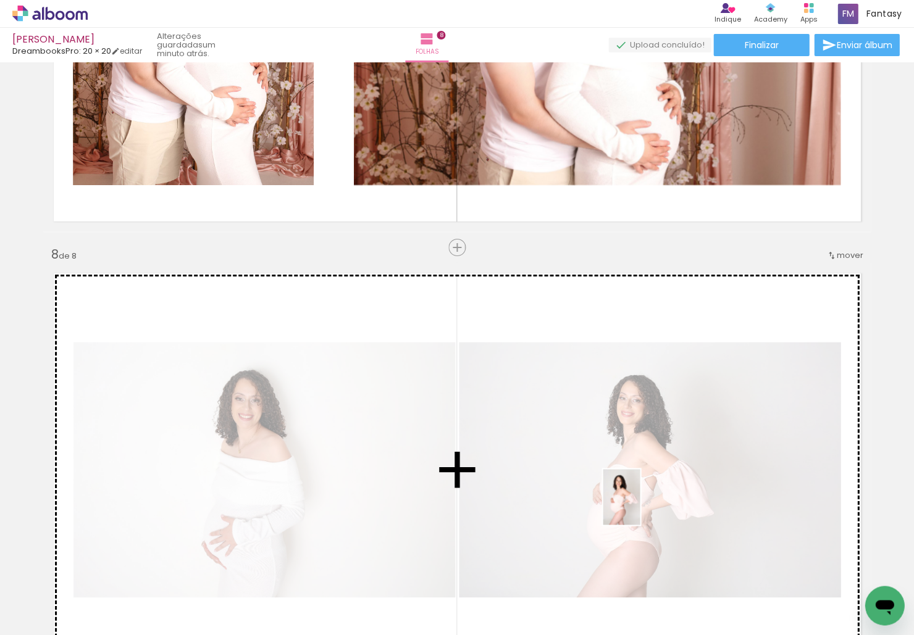
click at [640, 506] on quentale-workspace at bounding box center [457, 317] width 914 height 635
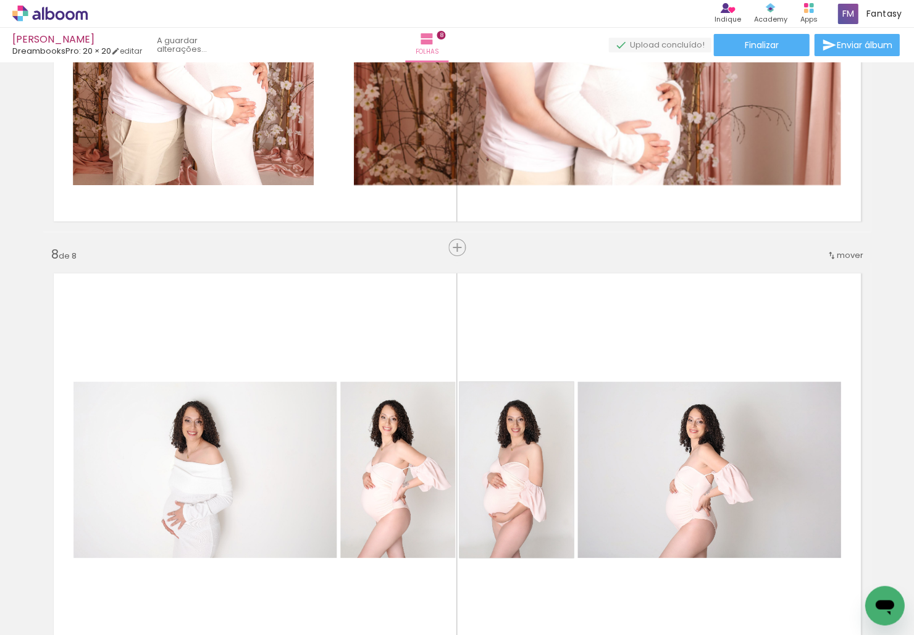
drag, startPoint x: 755, startPoint y: 546, endPoint x: 753, endPoint y: 519, distance: 26.6
click at [666, 519] on quentale-workspace at bounding box center [457, 317] width 914 height 635
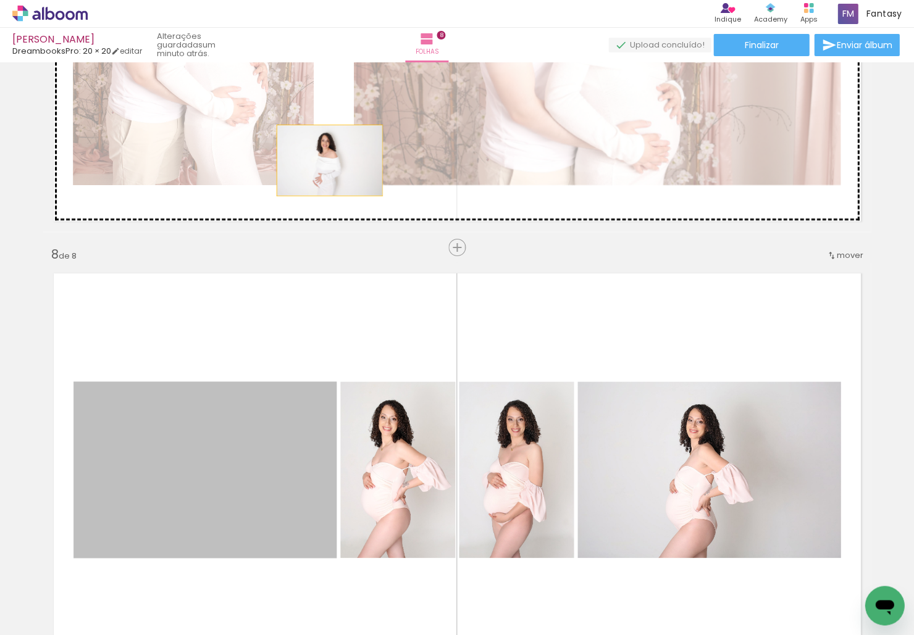
drag, startPoint x: 250, startPoint y: 415, endPoint x: 329, endPoint y: 162, distance: 264.7
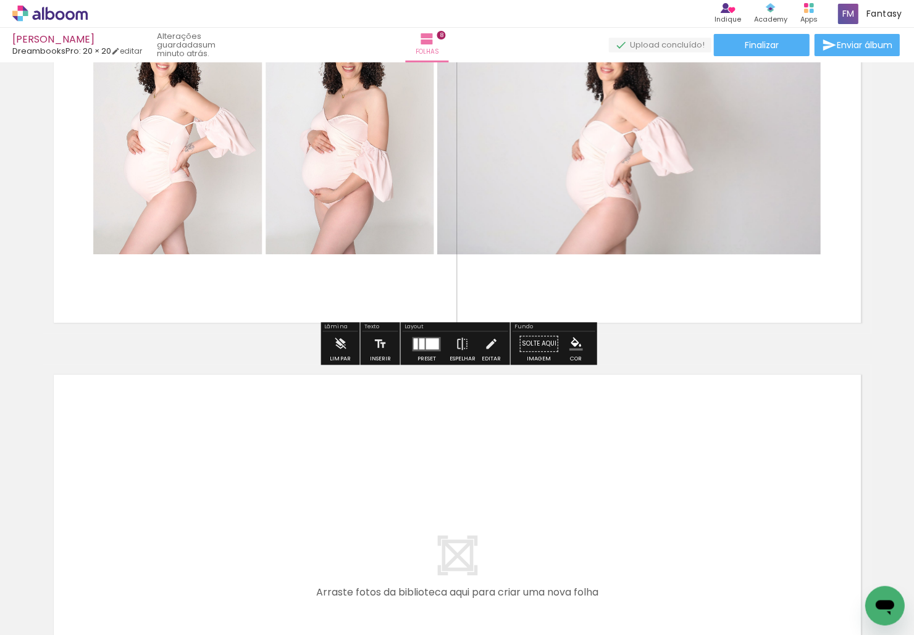
scroll to position [0, 0]
click at [518, 493] on quentale-workspace at bounding box center [457, 317] width 914 height 635
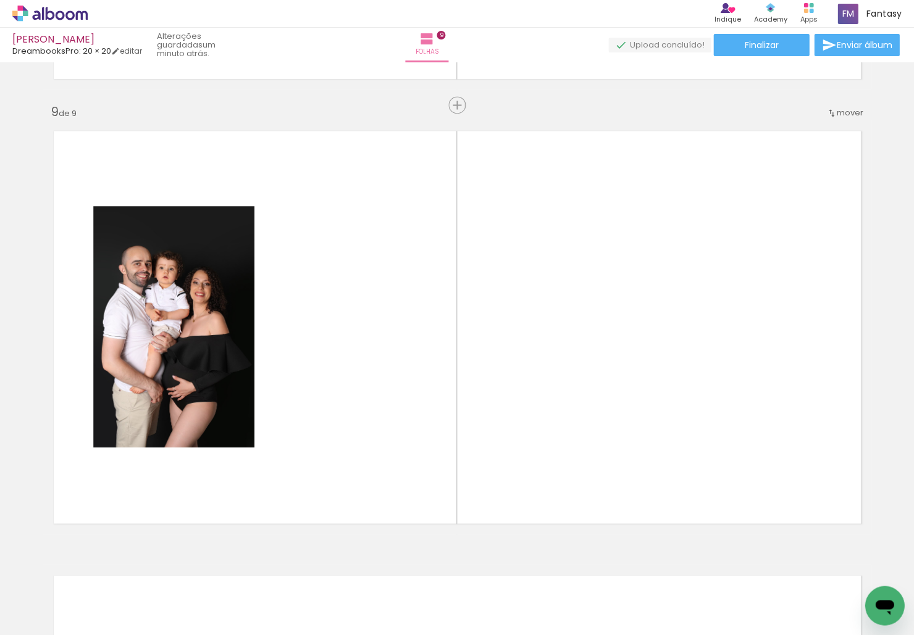
scroll to position [3552, 0]
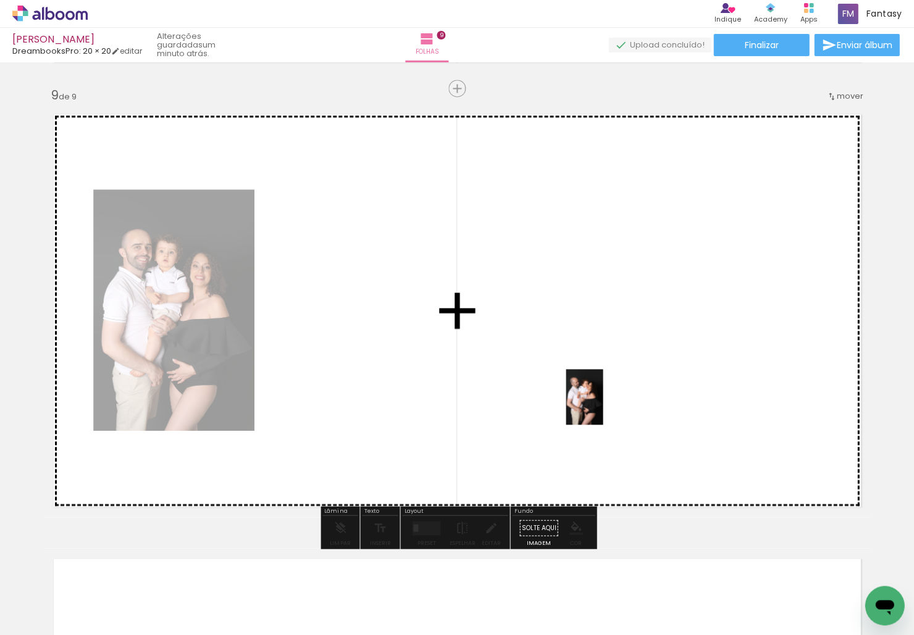
drag, startPoint x: 606, startPoint y: 577, endPoint x: 603, endPoint y: 406, distance: 171.1
click at [603, 406] on quentale-workspace at bounding box center [457, 317] width 914 height 635
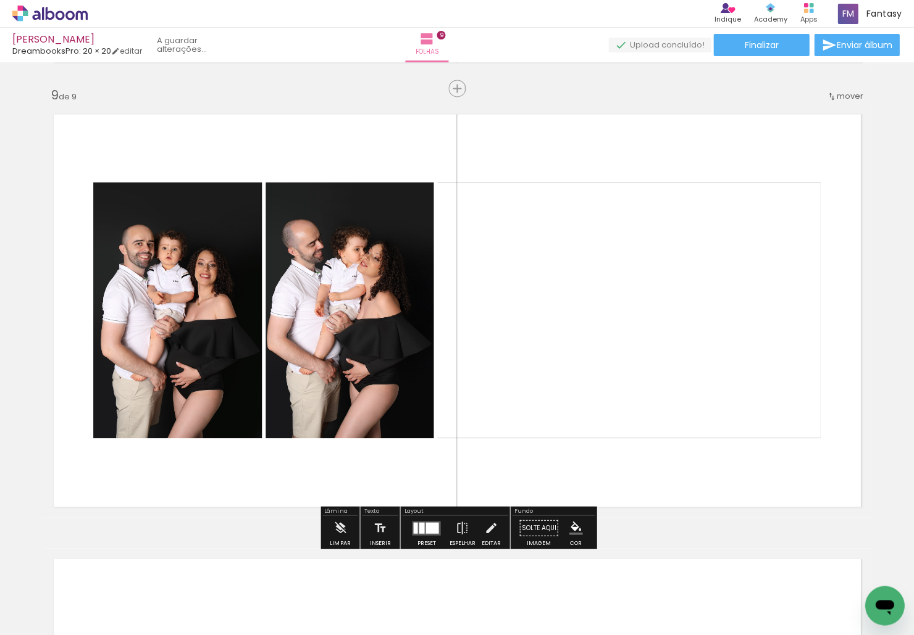
drag, startPoint x: 689, startPoint y: 543, endPoint x: 698, endPoint y: 415, distance: 128.2
click at [666, 415] on quentale-workspace at bounding box center [457, 317] width 914 height 635
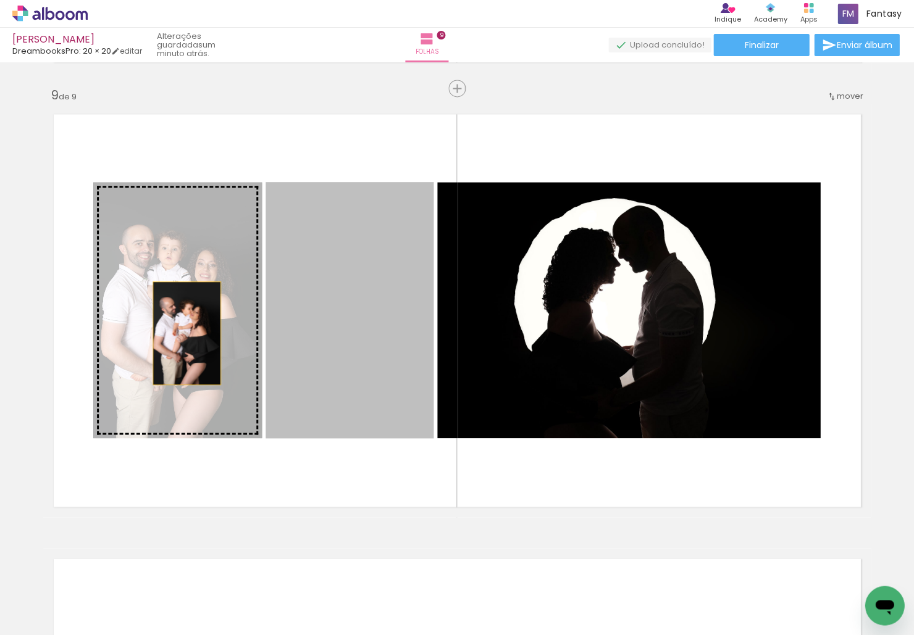
drag, startPoint x: 367, startPoint y: 348, endPoint x: 185, endPoint y: 333, distance: 182.2
click at [0, 0] on slot at bounding box center [0, 0] width 0 height 0
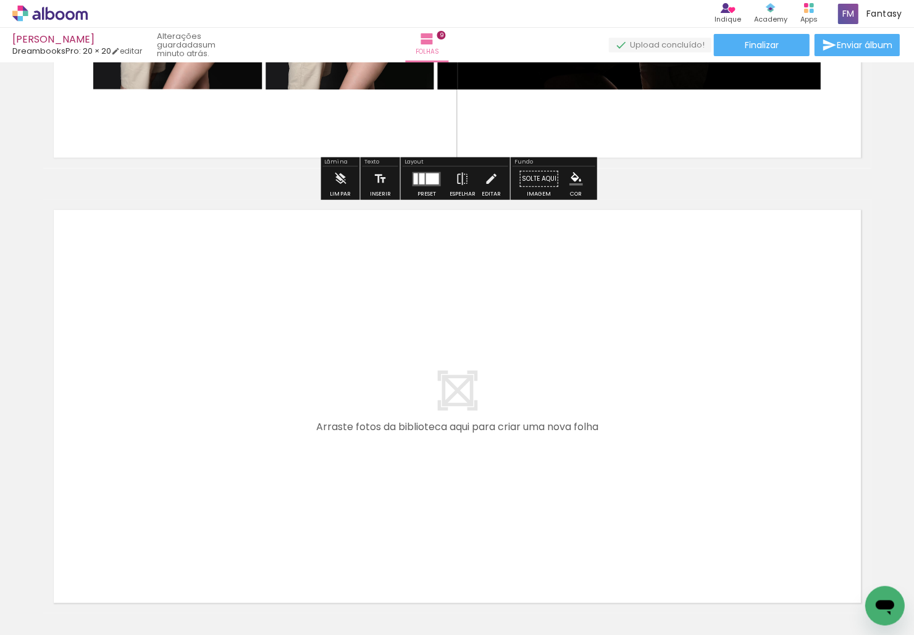
scroll to position [0, 0]
drag, startPoint x: 732, startPoint y: 600, endPoint x: 758, endPoint y: 599, distance: 25.9
click at [666, 601] on div at bounding box center [736, 593] width 41 height 61
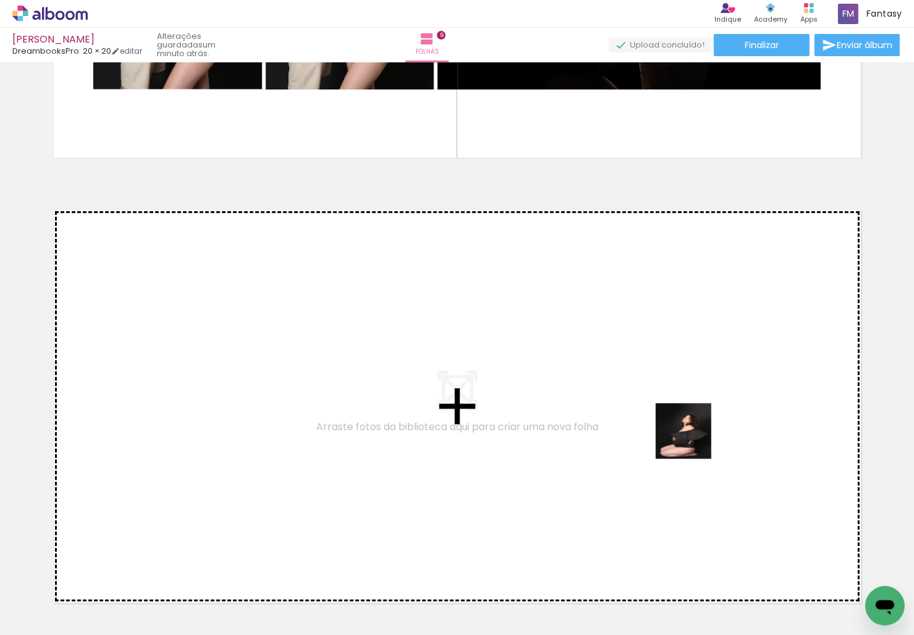
click at [666, 436] on quentale-workspace at bounding box center [457, 317] width 914 height 635
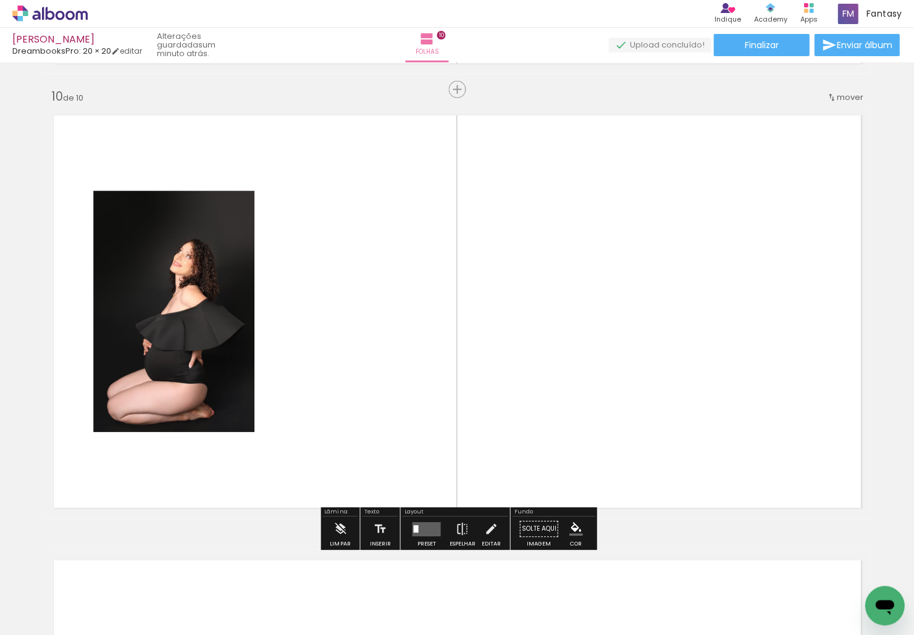
scroll to position [3996, 0]
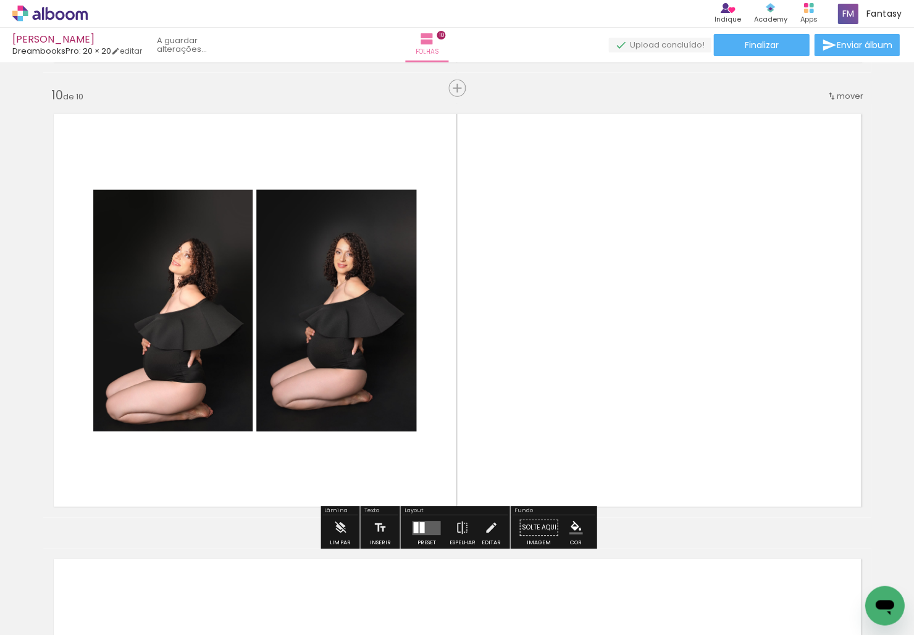
drag, startPoint x: 870, startPoint y: 571, endPoint x: 800, endPoint y: 417, distance: 168.3
click at [666, 417] on quentale-workspace at bounding box center [457, 317] width 914 height 635
click at [421, 519] on div at bounding box center [425, 528] width 33 height 25
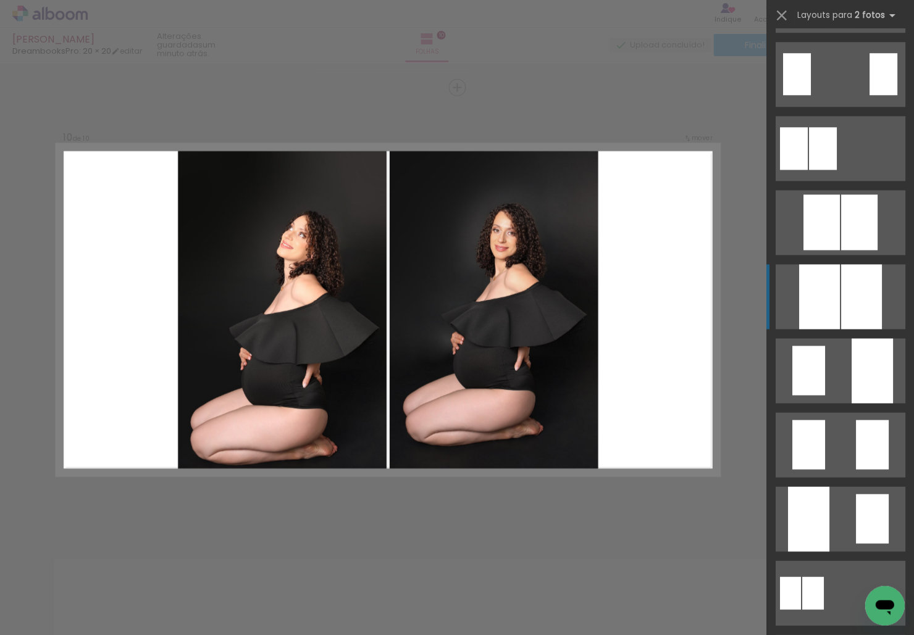
scroll to position [274, 0]
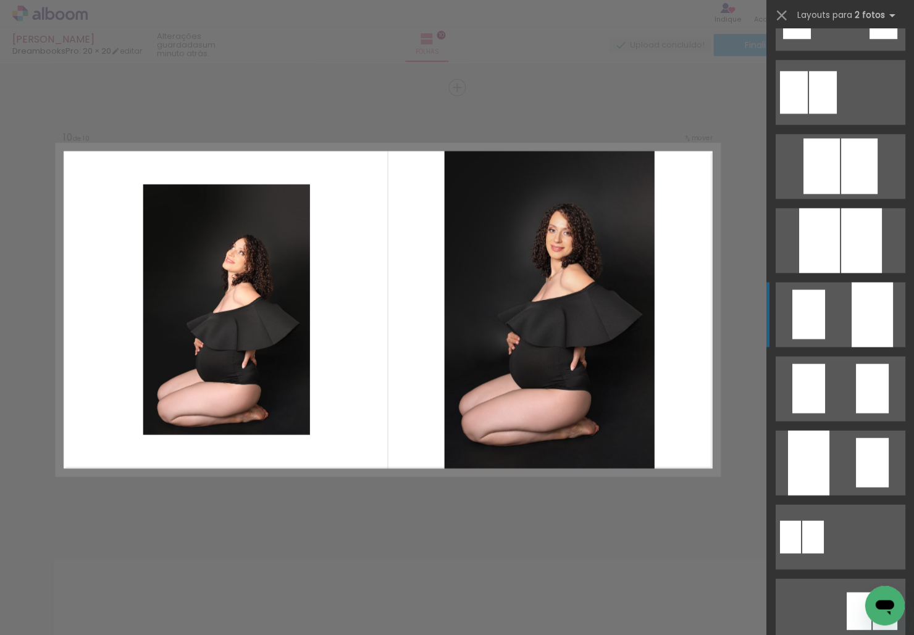
click at [666, 316] on div at bounding box center [871, 314] width 41 height 65
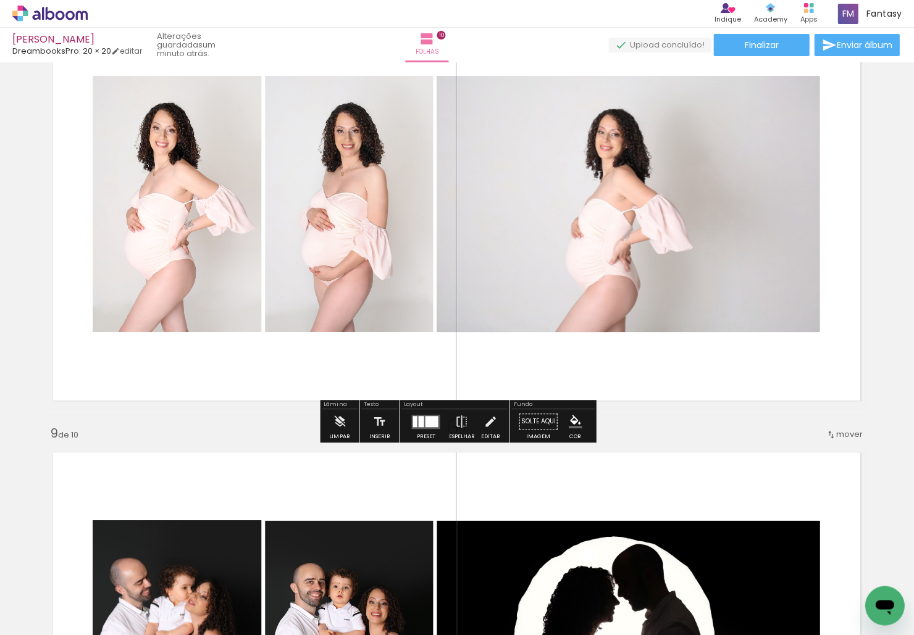
scroll to position [3190, 1]
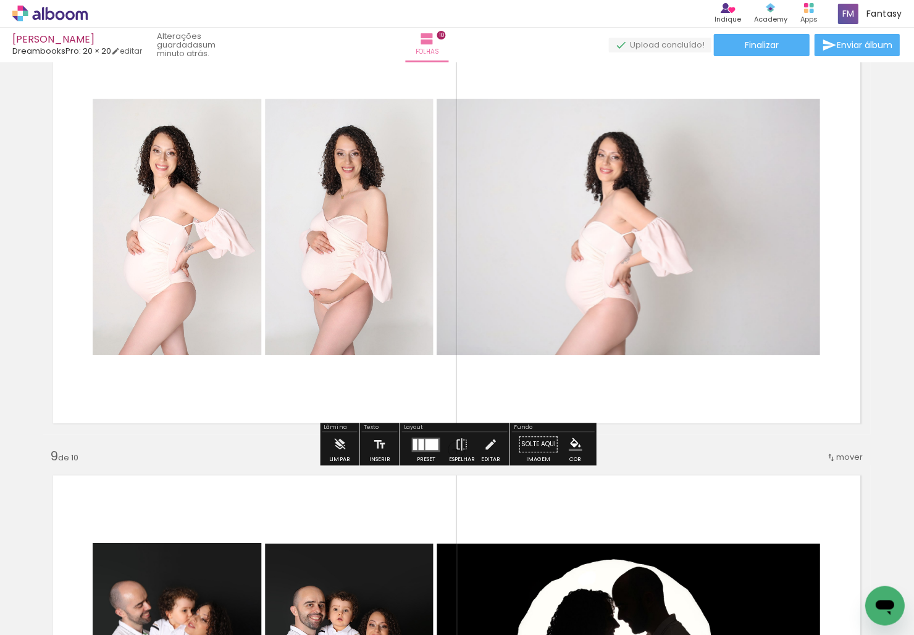
click at [422, 436] on div at bounding box center [425, 444] width 33 height 25
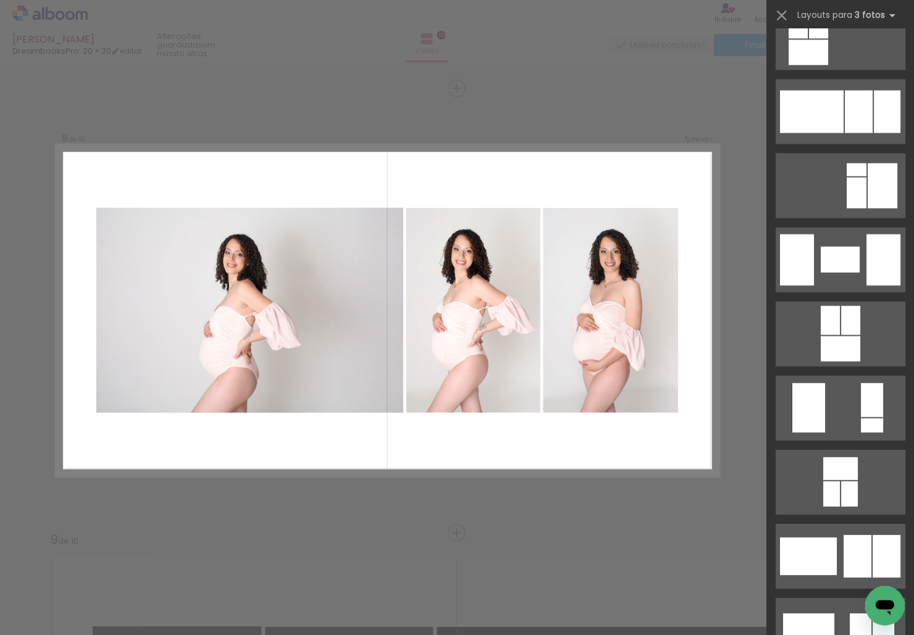
scroll to position [1614, 0]
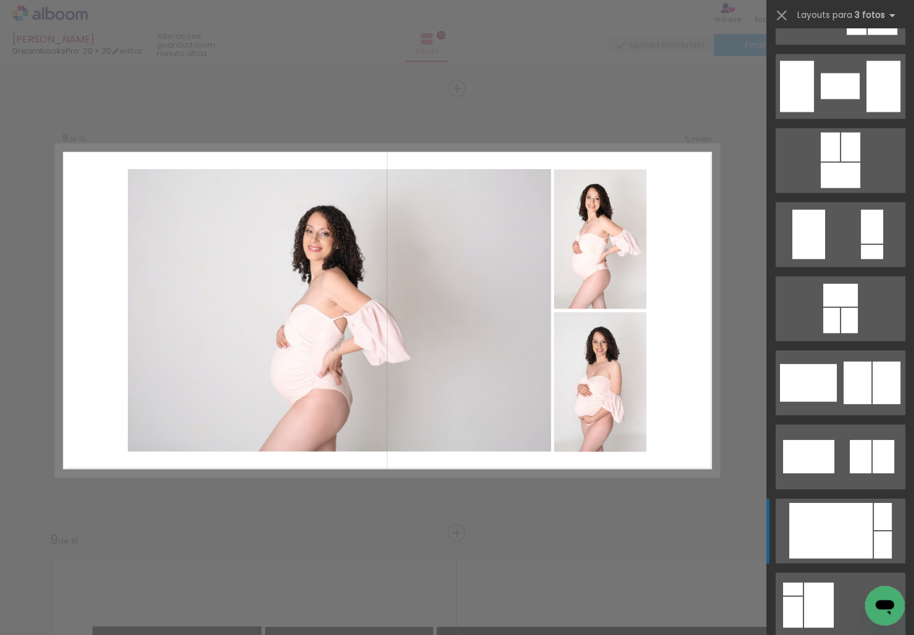
click at [666, 526] on div at bounding box center [830, 531] width 83 height 56
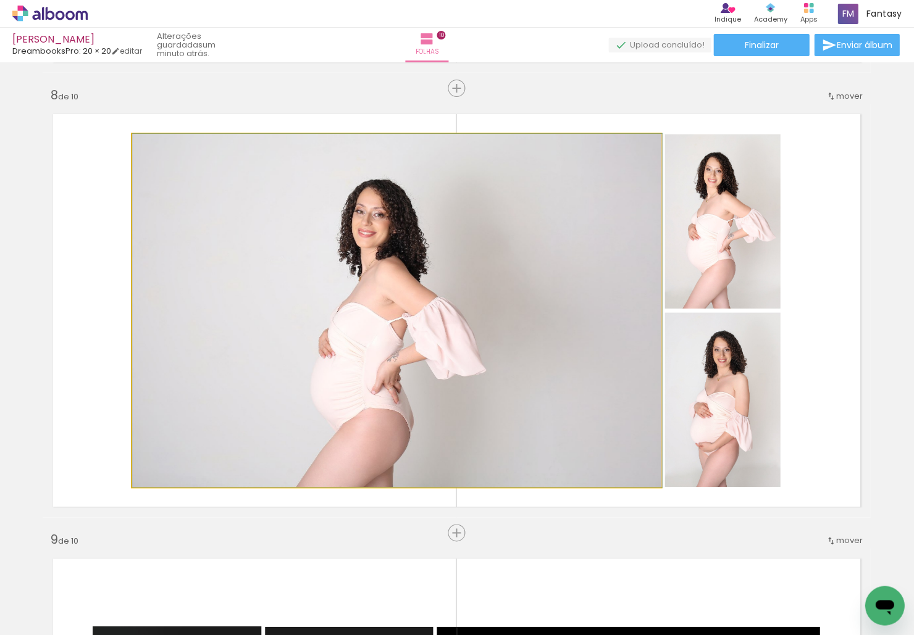
drag, startPoint x: 457, startPoint y: 440, endPoint x: 483, endPoint y: 441, distance: 26.0
click at [478, 442] on div at bounding box center [397, 310] width 530 height 353
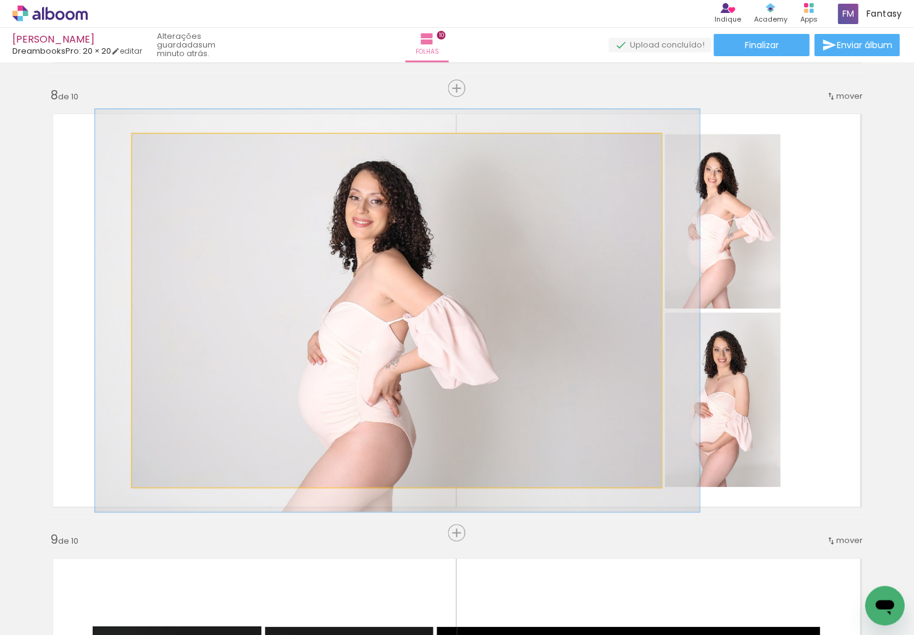
type paper-slider "114"
drag, startPoint x: 163, startPoint y: 145, endPoint x: 169, endPoint y: 148, distance: 6.9
click at [169, 148] on div at bounding box center [167, 146] width 11 height 11
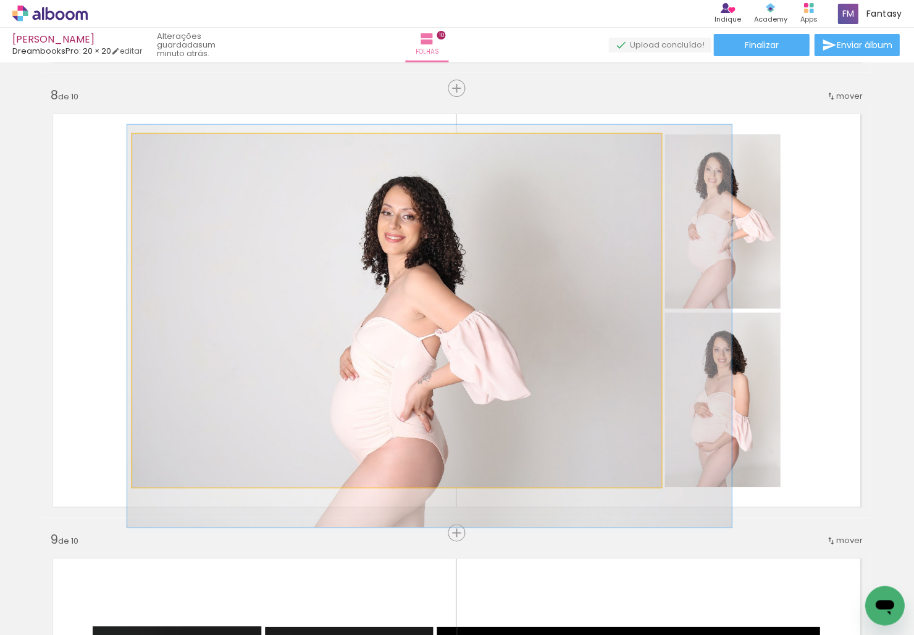
drag, startPoint x: 263, startPoint y: 235, endPoint x: 291, endPoint y: 247, distance: 30.4
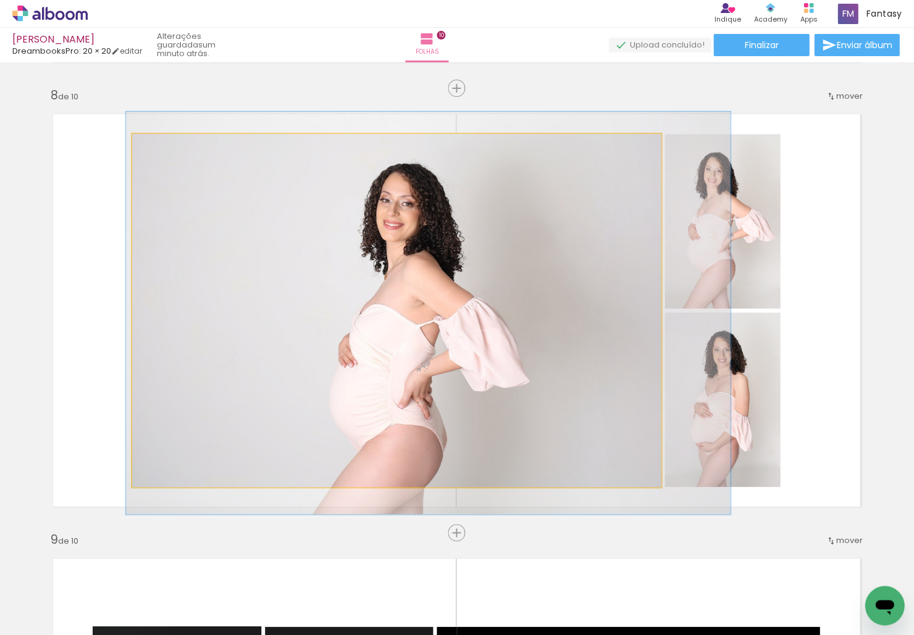
drag, startPoint x: 335, startPoint y: 293, endPoint x: 333, endPoint y: 281, distance: 11.8
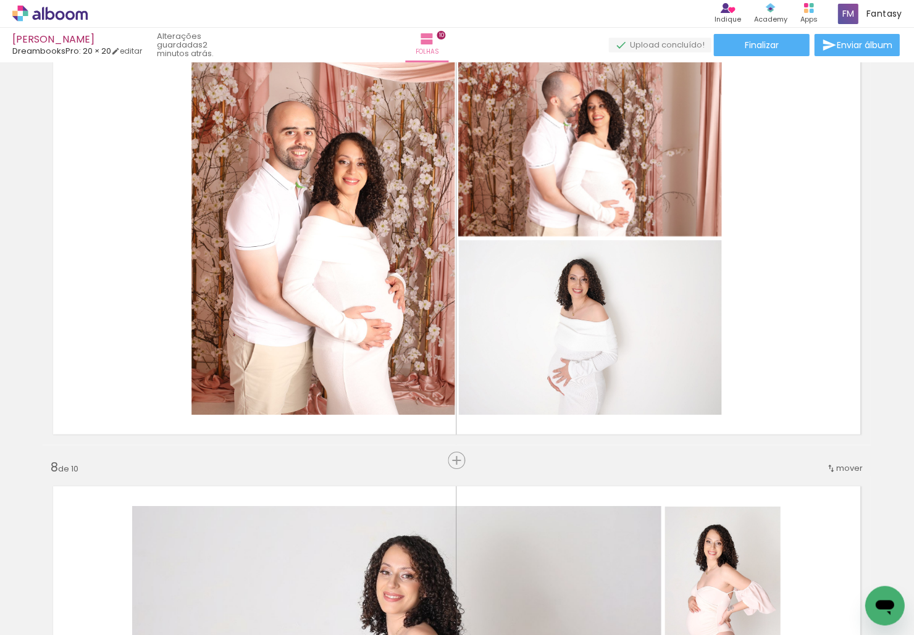
scroll to position [2692, 1]
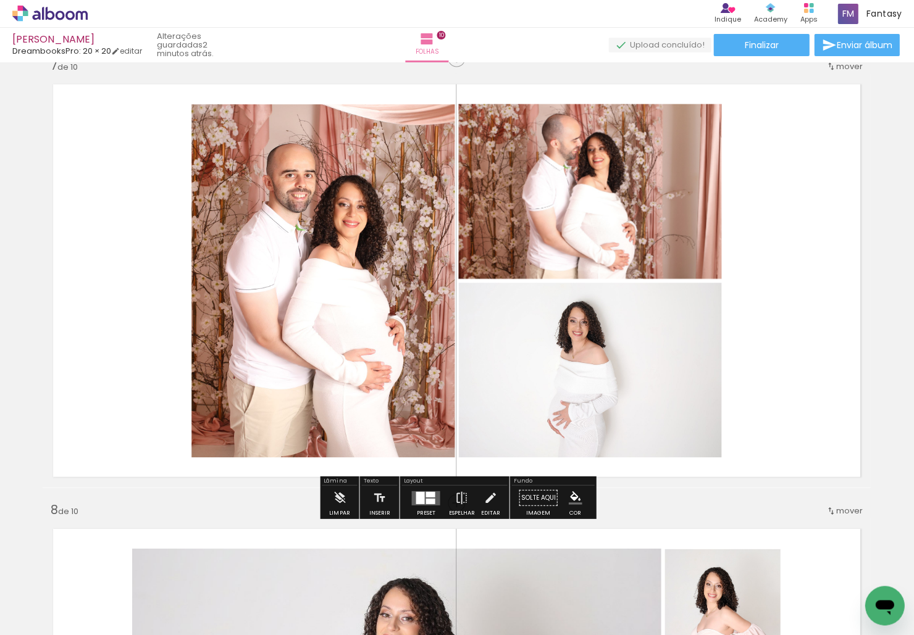
click at [421, 495] on div at bounding box center [420, 498] width 9 height 12
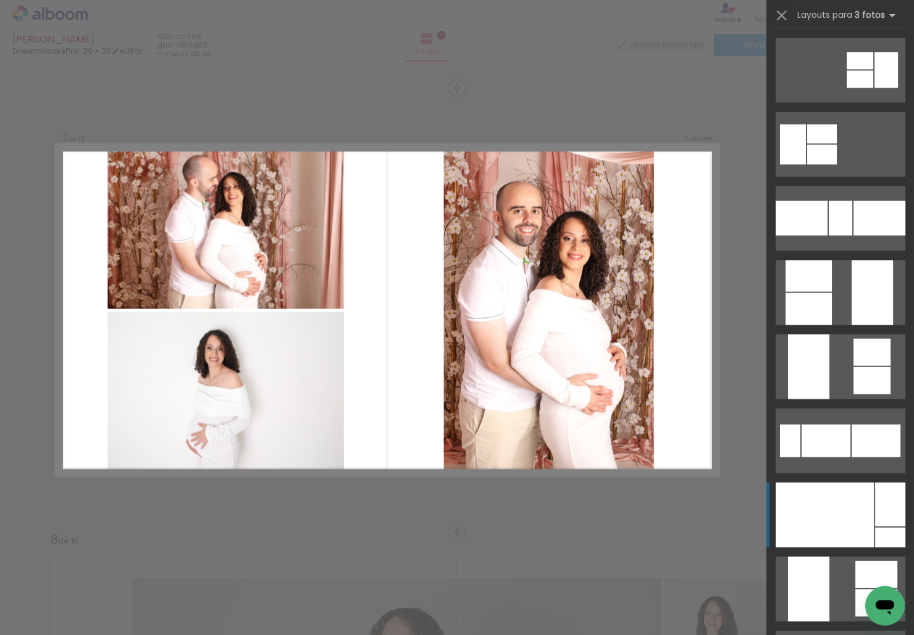
scroll to position [466, 0]
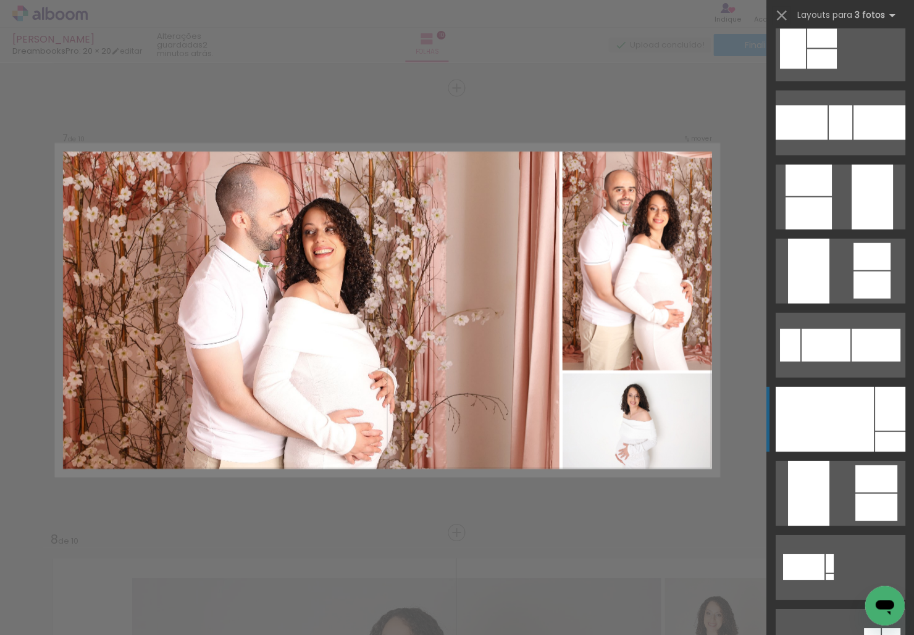
click at [666, 417] on div at bounding box center [824, 419] width 98 height 65
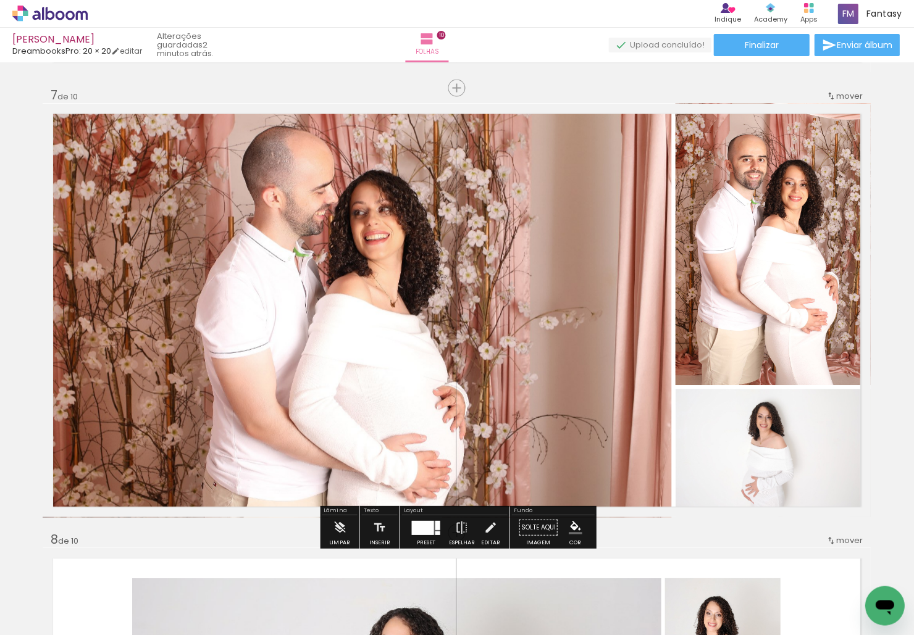
drag, startPoint x: 807, startPoint y: 451, endPoint x: 503, endPoint y: 275, distance: 351.1
click at [0, 0] on slot at bounding box center [0, 0] width 0 height 0
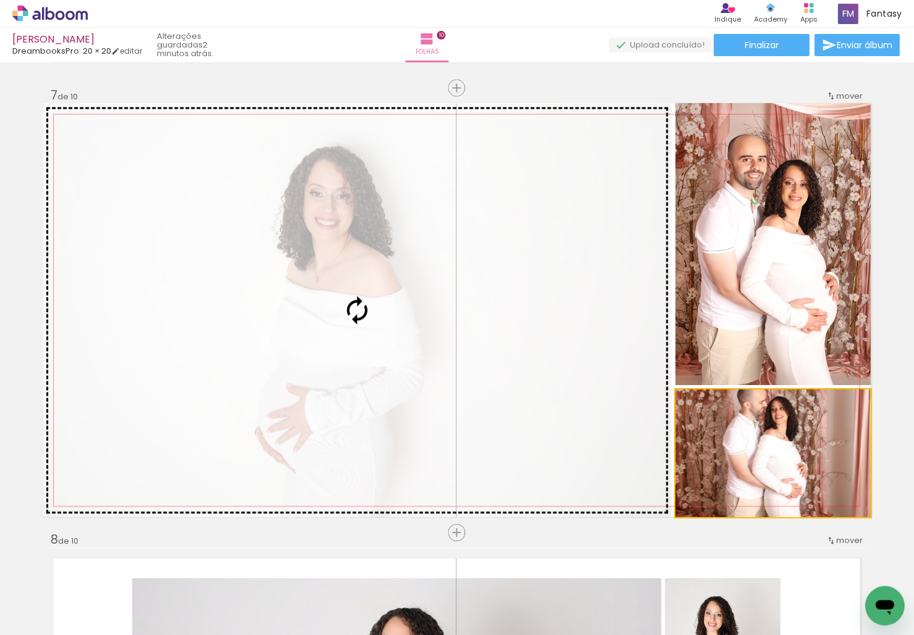
drag, startPoint x: 723, startPoint y: 425, endPoint x: 445, endPoint y: 342, distance: 289.6
click at [0, 0] on slot at bounding box center [0, 0] width 0 height 0
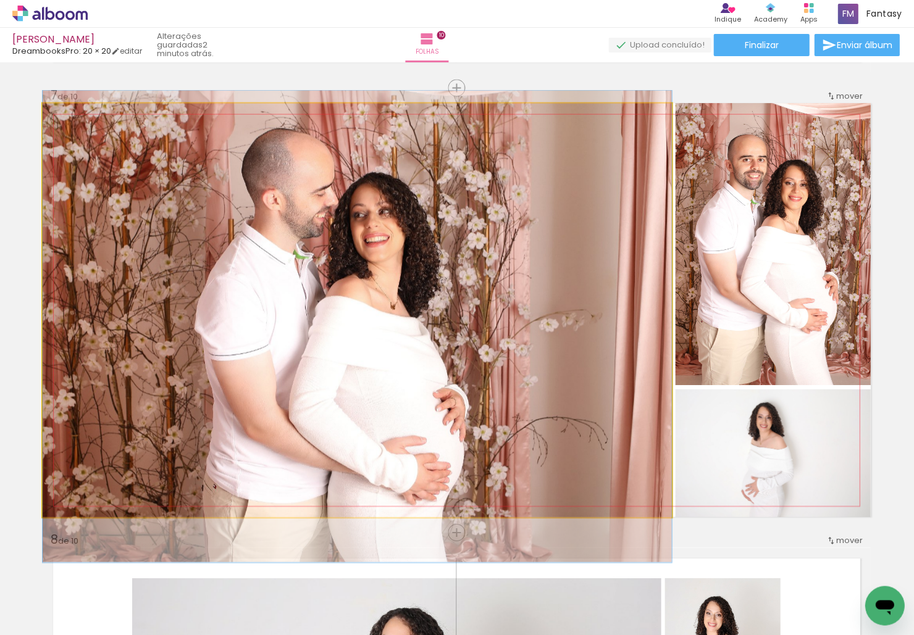
drag, startPoint x: 443, startPoint y: 342, endPoint x: 443, endPoint y: 354, distance: 13.0
click at [443, 354] on div at bounding box center [357, 326] width 629 height 472
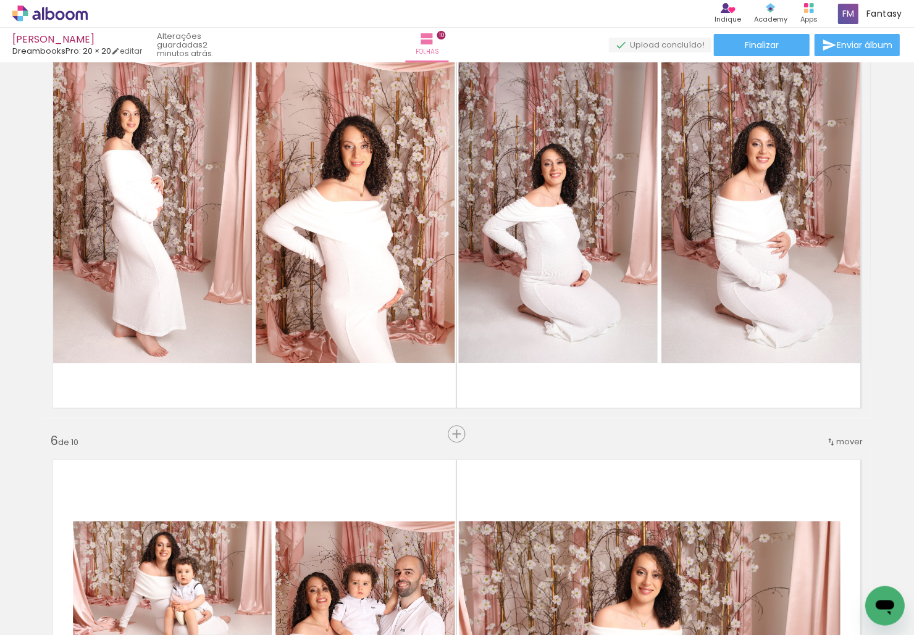
scroll to position [1826, 1]
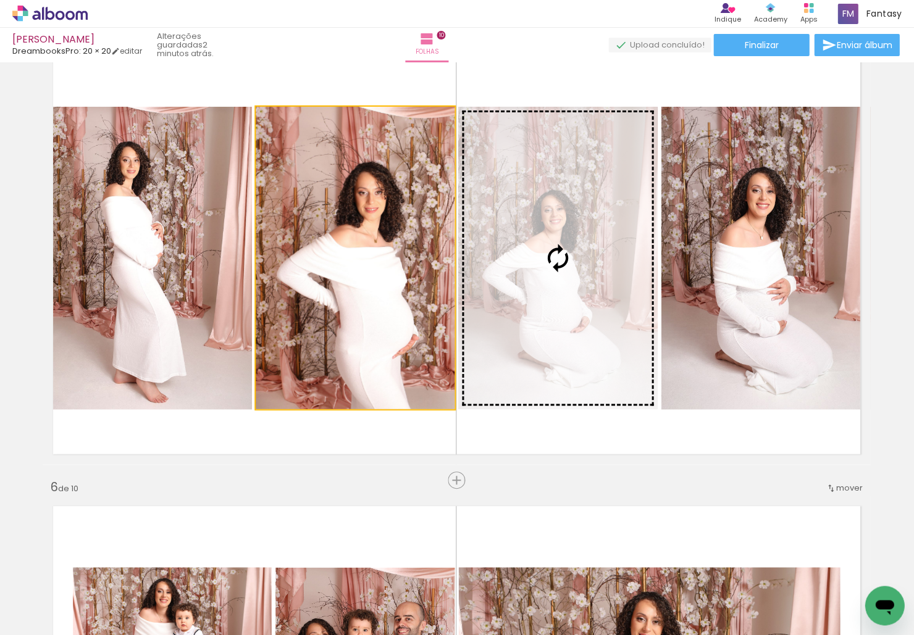
drag, startPoint x: 380, startPoint y: 354, endPoint x: 579, endPoint y: 381, distance: 200.0
click at [0, 0] on slot at bounding box center [0, 0] width 0 height 0
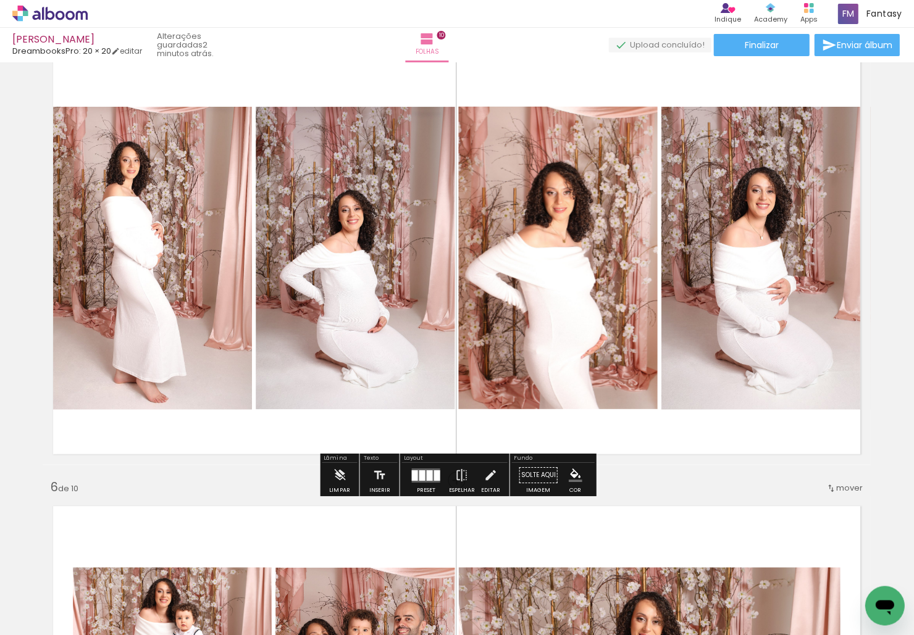
click at [418, 465] on div at bounding box center [425, 475] width 33 height 25
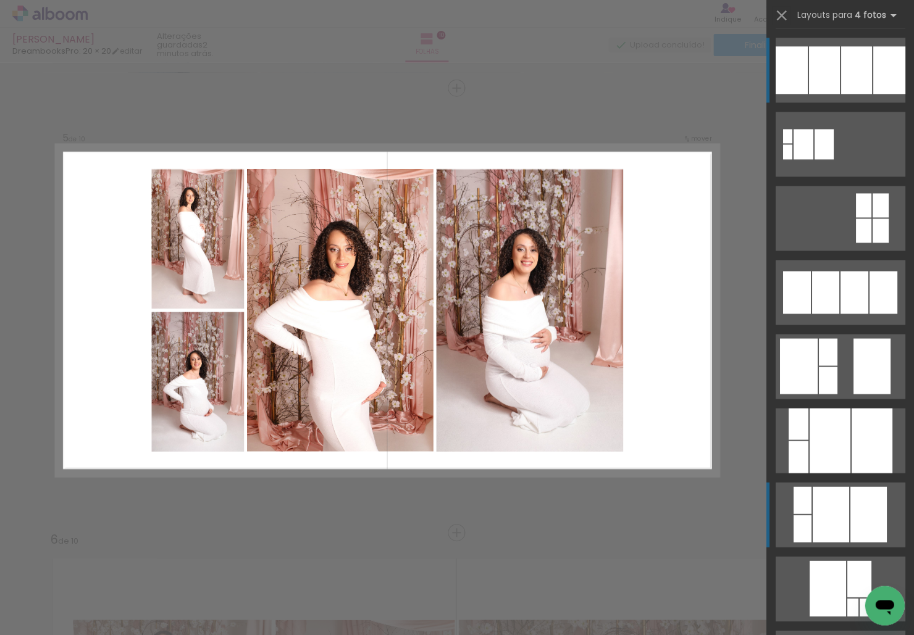
scroll to position [1773, 1]
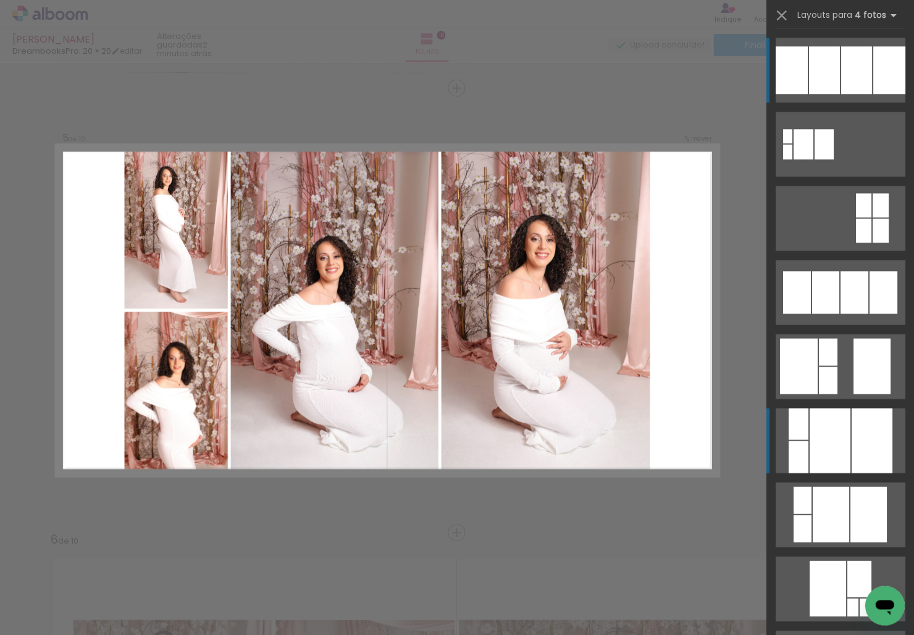
click at [666, 424] on div at bounding box center [829, 440] width 41 height 65
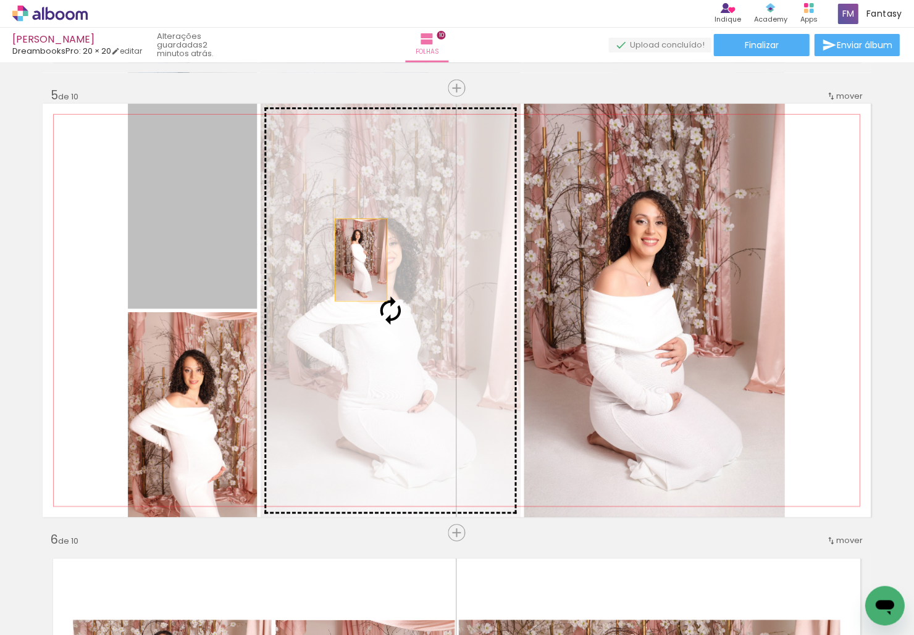
drag, startPoint x: 188, startPoint y: 209, endPoint x: 363, endPoint y: 262, distance: 182.8
click at [0, 0] on slot at bounding box center [0, 0] width 0 height 0
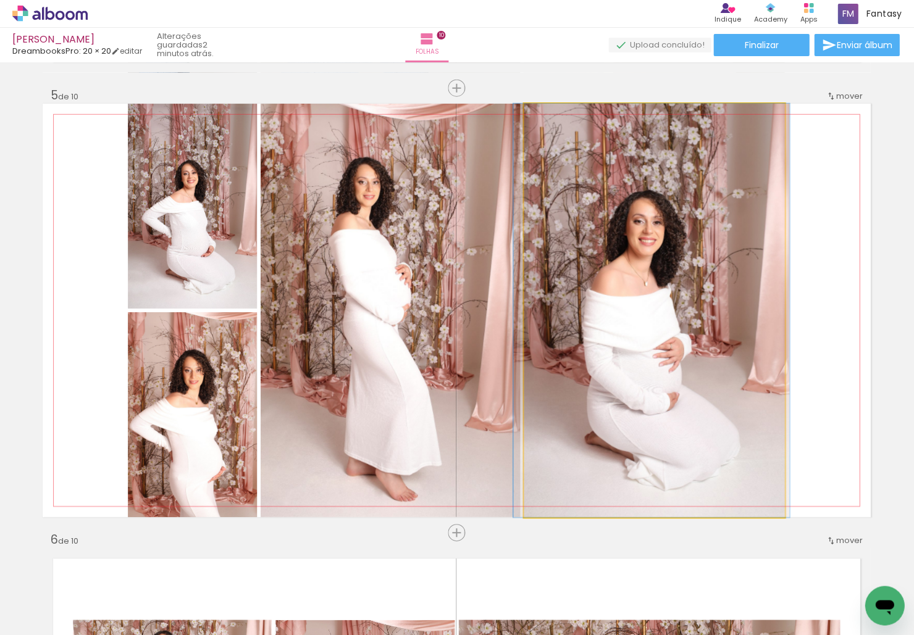
drag, startPoint x: 618, startPoint y: 348, endPoint x: 615, endPoint y: 332, distance: 16.2
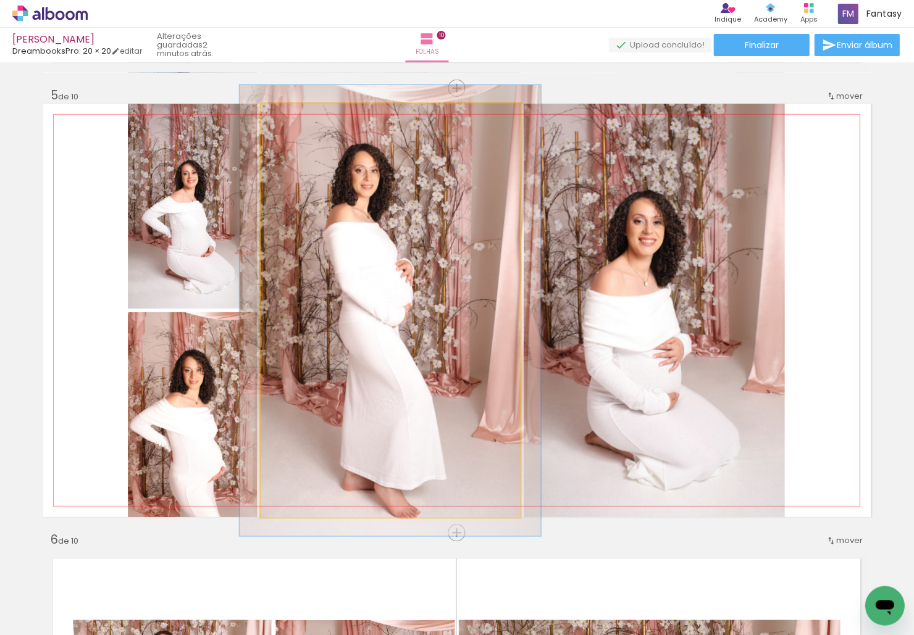
type paper-slider "109"
click at [293, 117] on div at bounding box center [293, 116] width 11 height 11
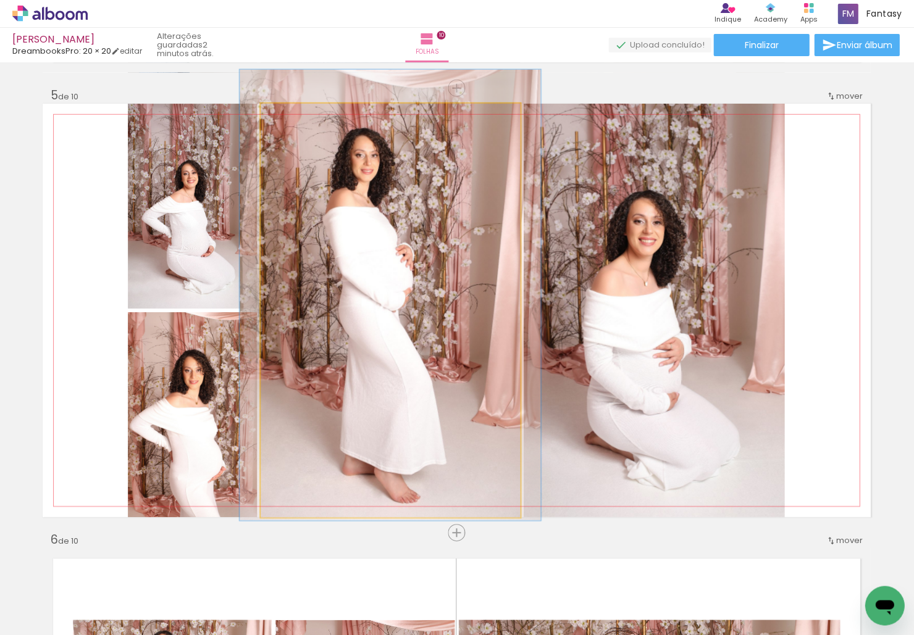
drag, startPoint x: 451, startPoint y: 312, endPoint x: 451, endPoint y: 300, distance: 11.8
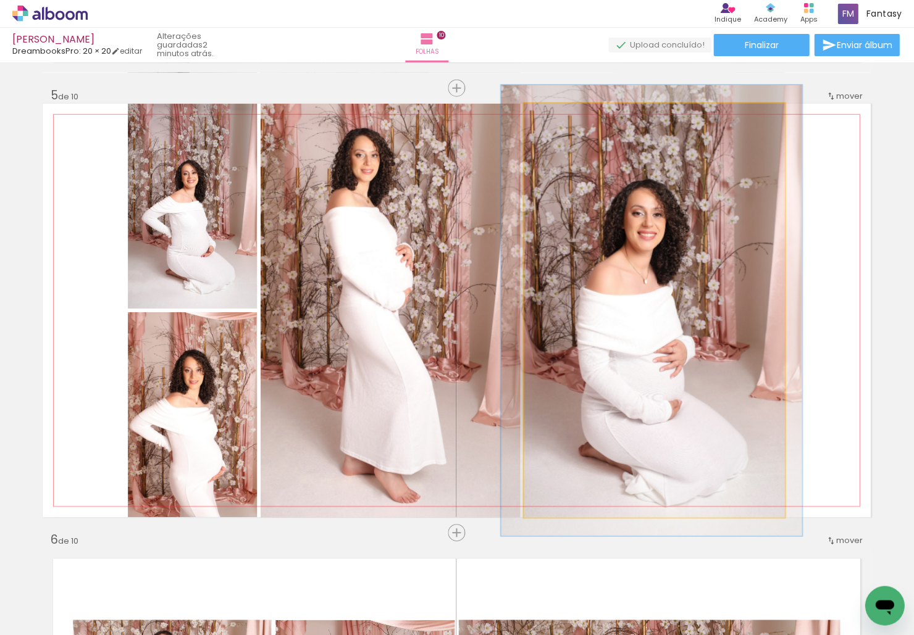
type paper-slider "109"
drag, startPoint x: 558, startPoint y: 119, endPoint x: 568, endPoint y: 121, distance: 10.1
click at [562, 119] on div at bounding box center [557, 117] width 20 height 20
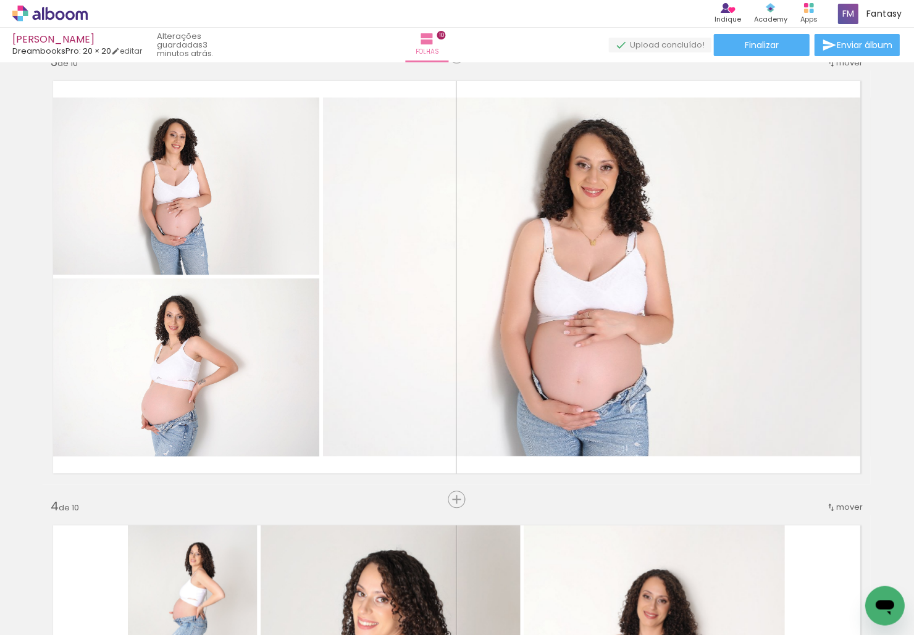
scroll to position [695, 1]
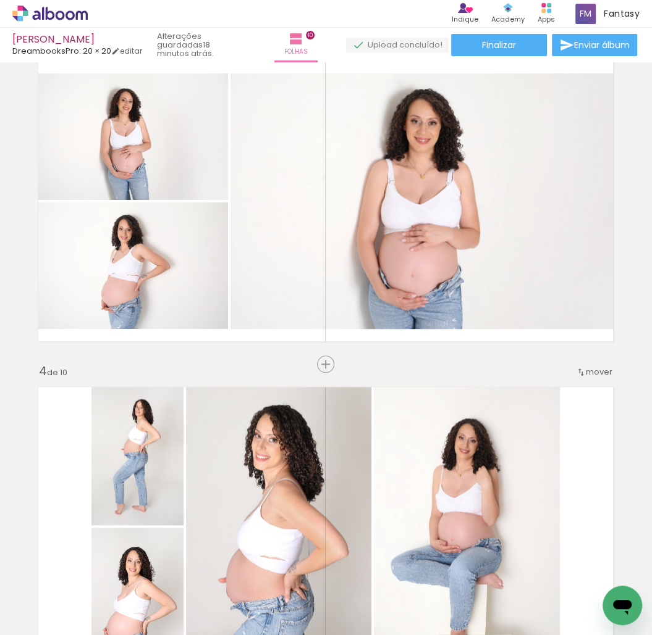
scroll to position [0, 2223]
